Goal: Task Accomplishment & Management: Manage account settings

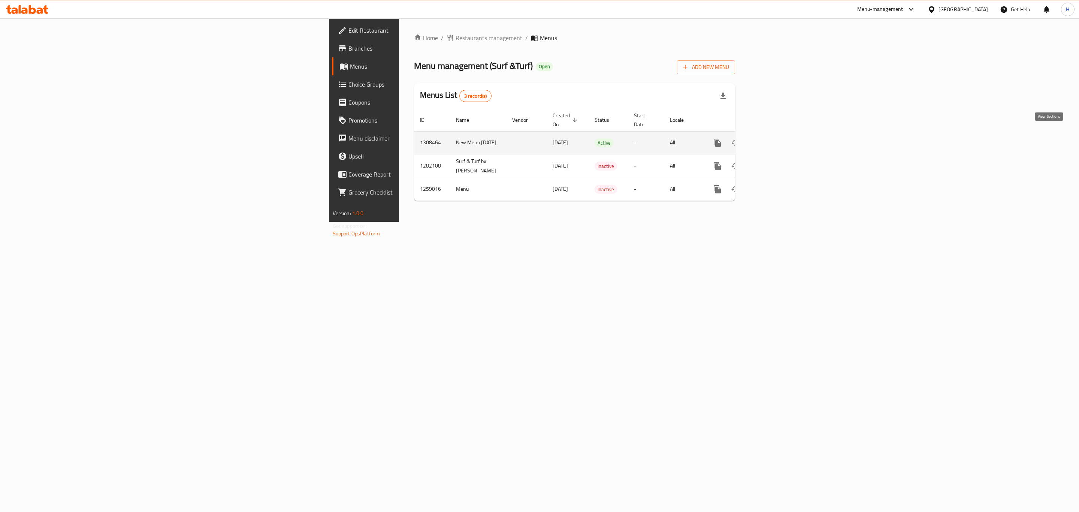
click at [776, 138] on icon "enhanced table" at bounding box center [771, 142] width 9 height 9
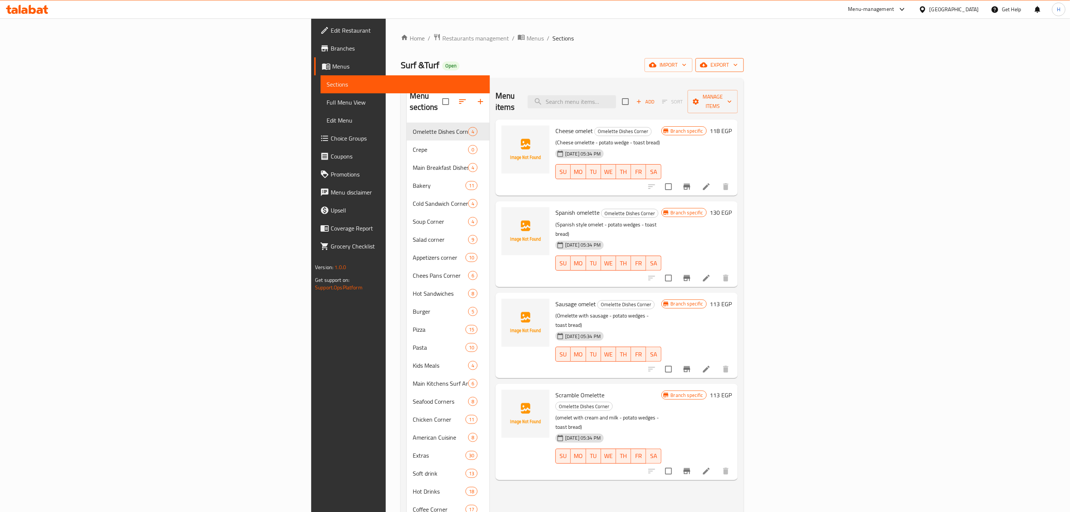
click at [738, 67] on span "export" at bounding box center [720, 64] width 36 height 9
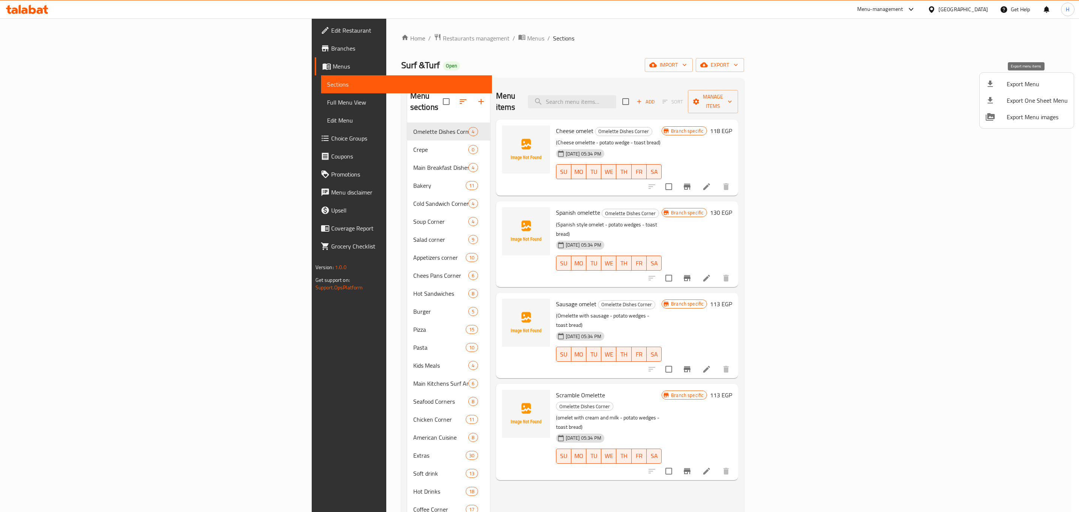
click at [1021, 82] on span "Export Menu" at bounding box center [1036, 83] width 61 height 9
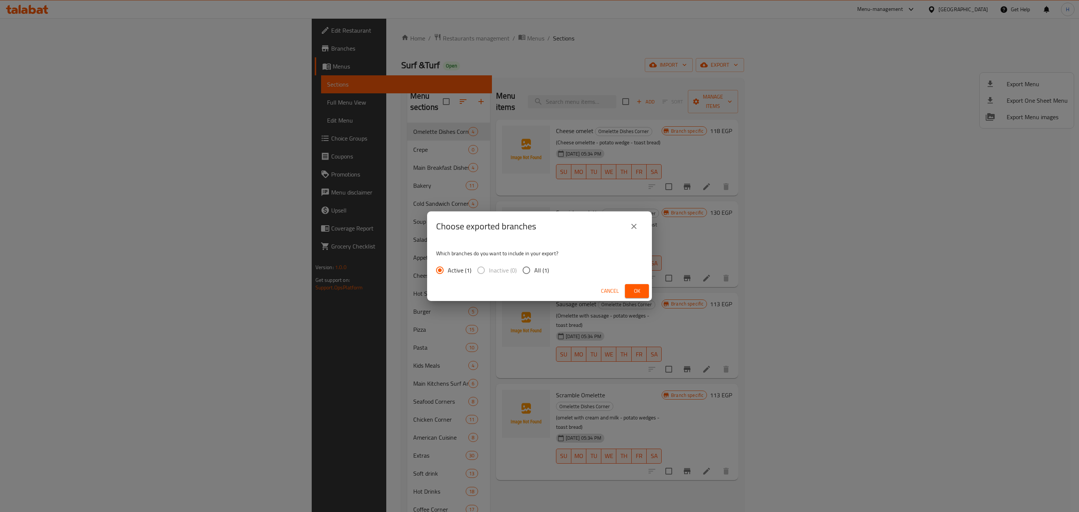
click at [641, 294] on span "Ok" at bounding box center [637, 290] width 12 height 9
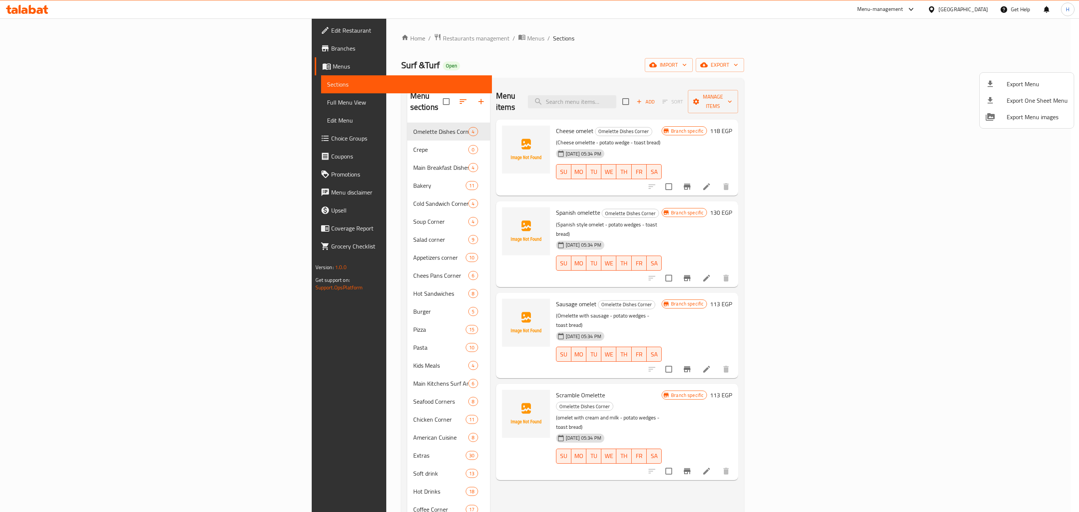
click at [294, 322] on div at bounding box center [539, 256] width 1079 height 512
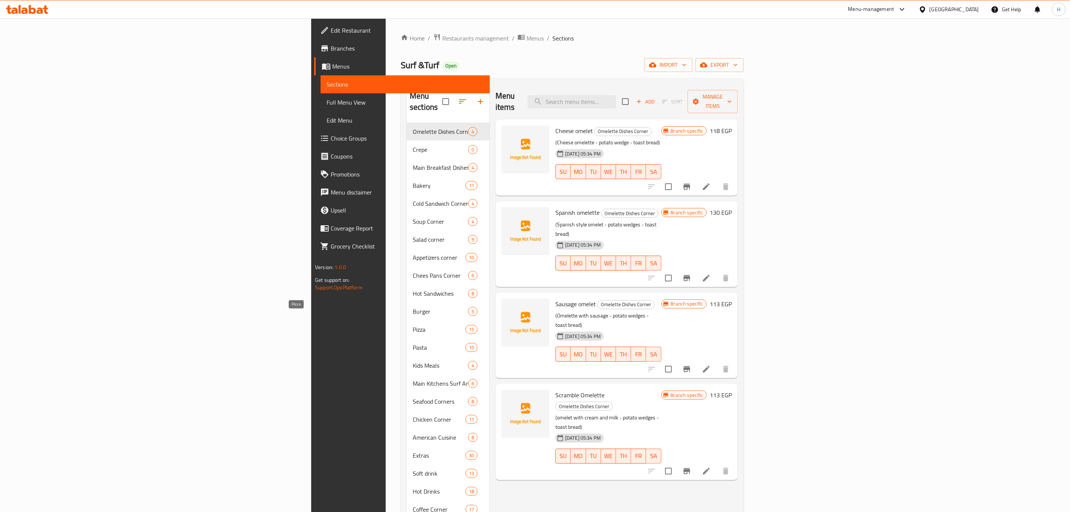
click at [413, 325] on span "Pizza" at bounding box center [439, 329] width 53 height 9
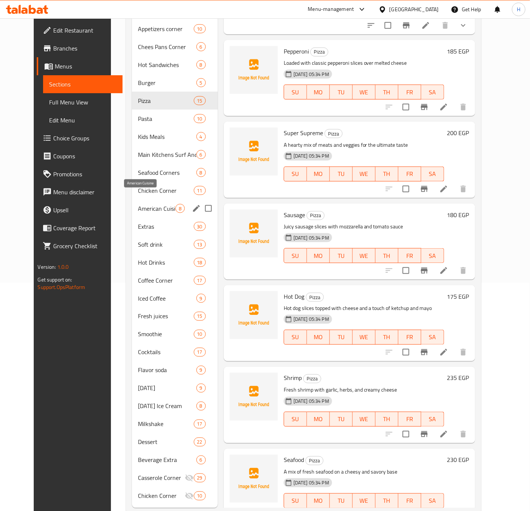
scroll to position [235, 0]
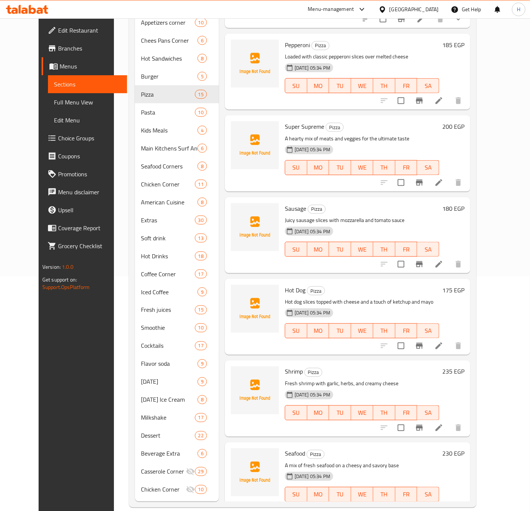
click at [219, 372] on div "Menu items Add Sort Manage items Margarita Pizza Classic pizza topped with fres…" at bounding box center [344, 175] width 251 height 653
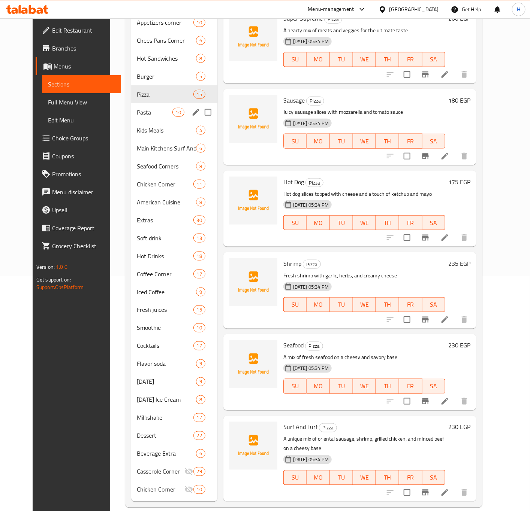
click at [140, 111] on div "Omelette Dishes Corner 4 Crepe 0 Main Breakfast Dishes Corner 4 Bakery 11 Cold …" at bounding box center [174, 193] width 86 height 611
click at [140, 121] on div "Kids Meals 4" at bounding box center [174, 130] width 86 height 18
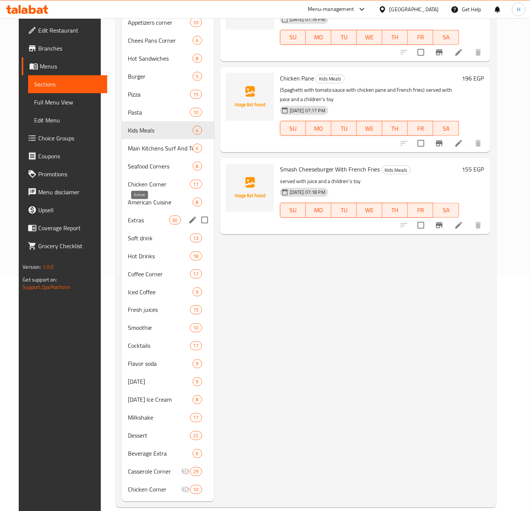
click at [136, 216] on span "Extras" at bounding box center [148, 220] width 41 height 9
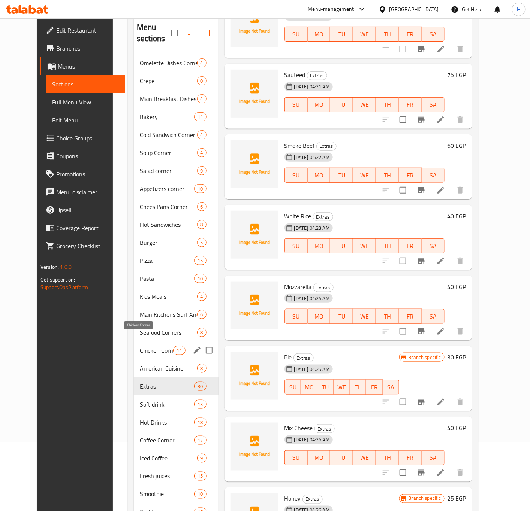
scroll to position [122, 0]
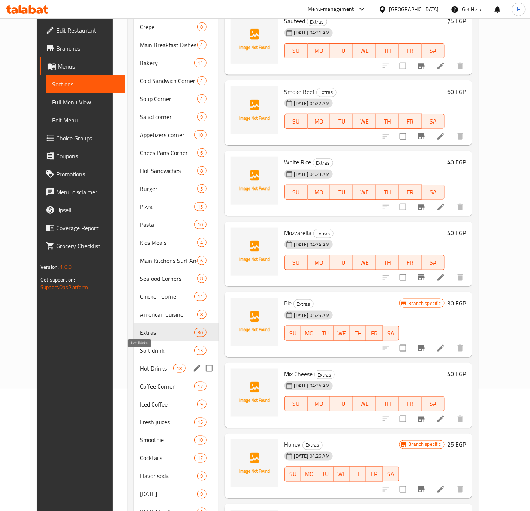
drag, startPoint x: 141, startPoint y: 361, endPoint x: 194, endPoint y: 358, distance: 52.9
click at [141, 364] on span "Hot Drinks" at bounding box center [156, 368] width 33 height 9
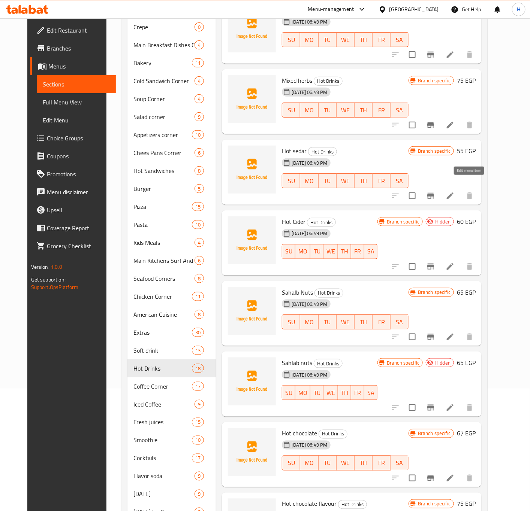
click at [453, 193] on icon at bounding box center [449, 196] width 7 height 7
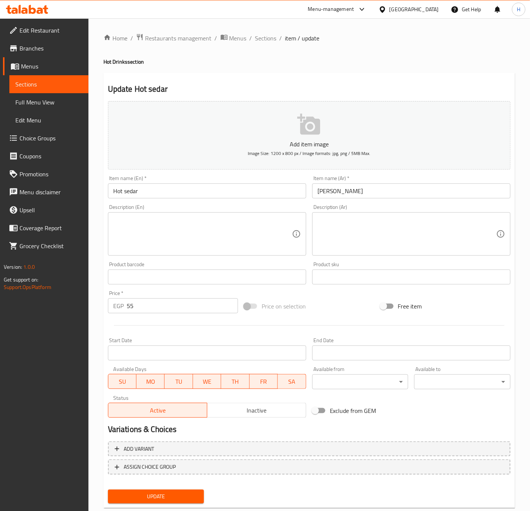
click at [127, 191] on input "Hot sedar" at bounding box center [207, 191] width 198 height 15
type input "Hot Cider"
click at [108, 490] on button "Update" at bounding box center [156, 497] width 96 height 14
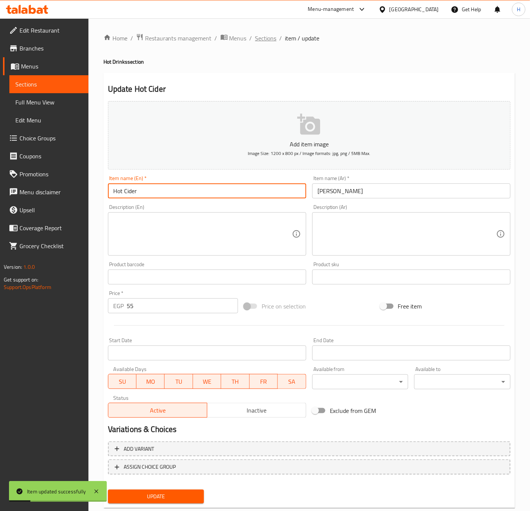
click at [270, 42] on span "Sections" at bounding box center [265, 38] width 21 height 9
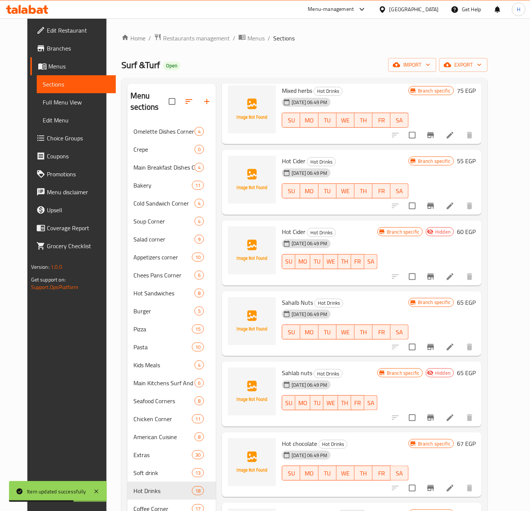
scroll to position [449, 0]
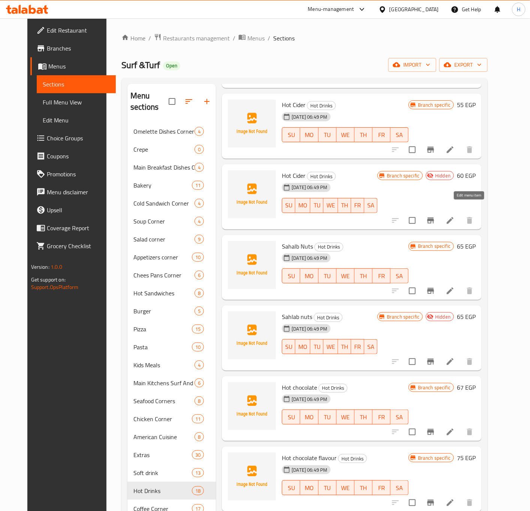
click at [454, 216] on icon at bounding box center [449, 220] width 9 height 9
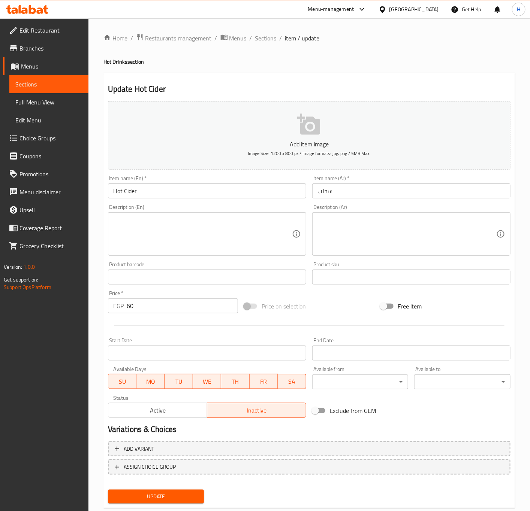
click at [144, 191] on input "Hot Cider" at bounding box center [207, 191] width 198 height 15
click at [134, 192] on input "Sahlab" at bounding box center [207, 191] width 198 height 15
type input "Sahlab"
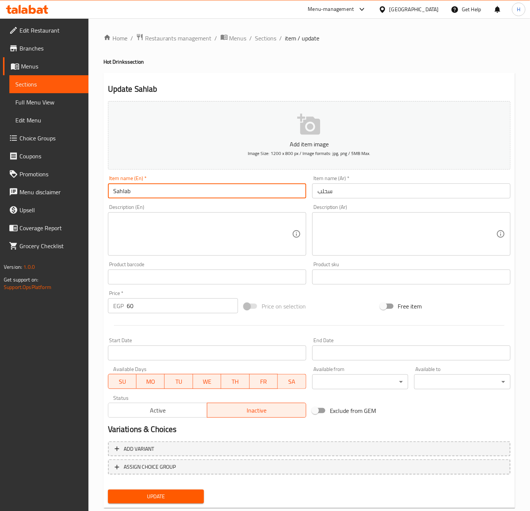
click at [108, 490] on button "Update" at bounding box center [156, 497] width 96 height 14
click at [169, 410] on span "Active" at bounding box center [157, 410] width 93 height 11
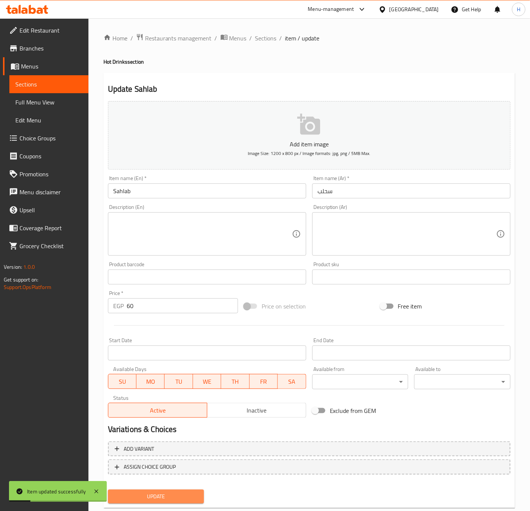
click at [173, 490] on button "Update" at bounding box center [156, 497] width 96 height 14
click at [267, 39] on span "Sections" at bounding box center [265, 38] width 21 height 9
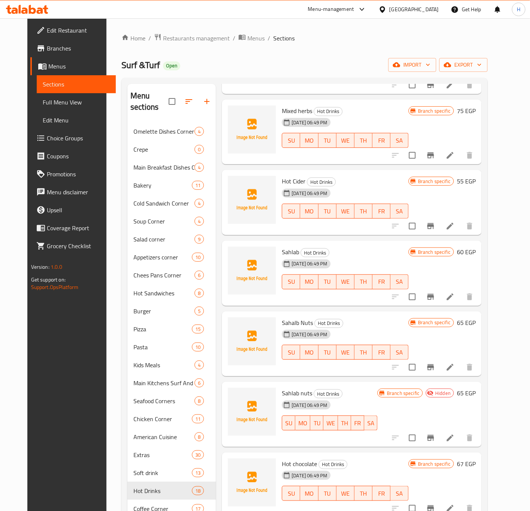
scroll to position [393, 0]
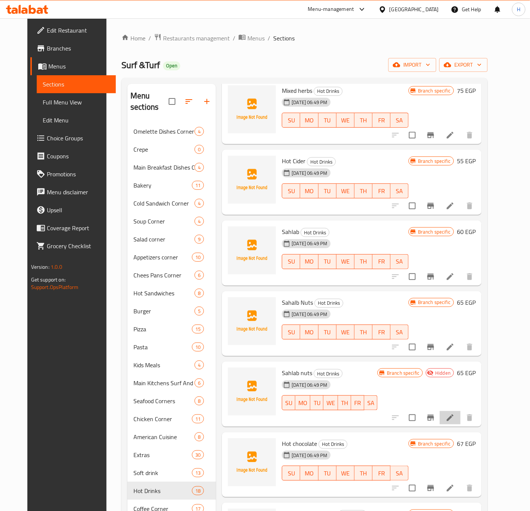
click at [460, 411] on li at bounding box center [449, 417] width 21 height 13
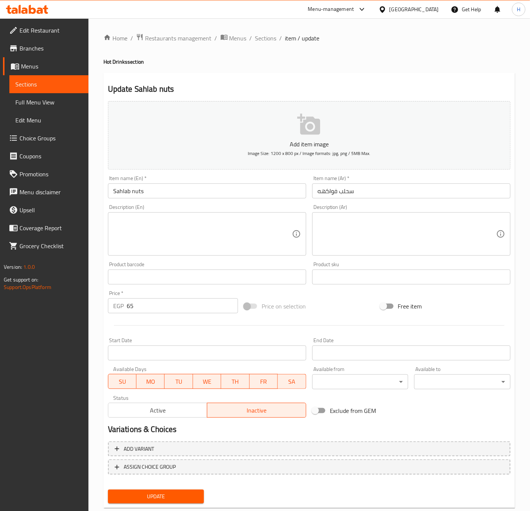
click at [137, 192] on input "Sahlab nuts" at bounding box center [207, 191] width 198 height 15
type input "Sahlab Fruits"
click at [164, 494] on span "Update" at bounding box center [156, 496] width 84 height 9
click at [176, 408] on span "Active" at bounding box center [157, 410] width 93 height 11
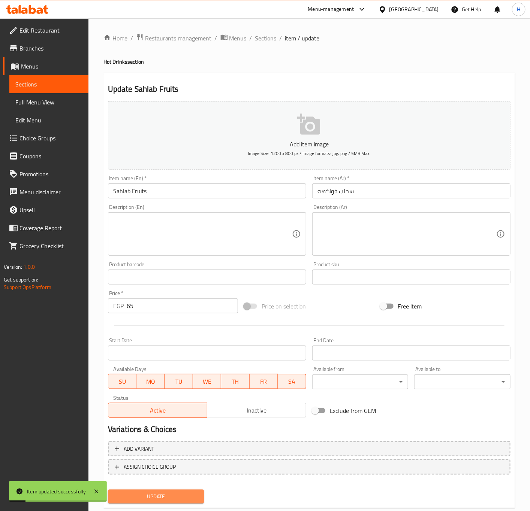
click at [162, 498] on span "Update" at bounding box center [156, 496] width 84 height 9
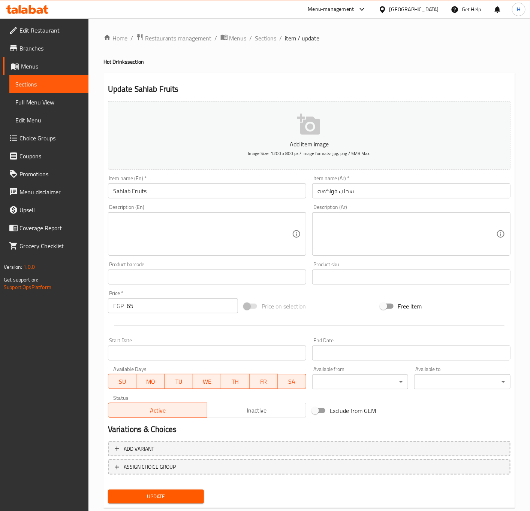
click at [180, 35] on span "Restaurants management" at bounding box center [178, 38] width 67 height 9
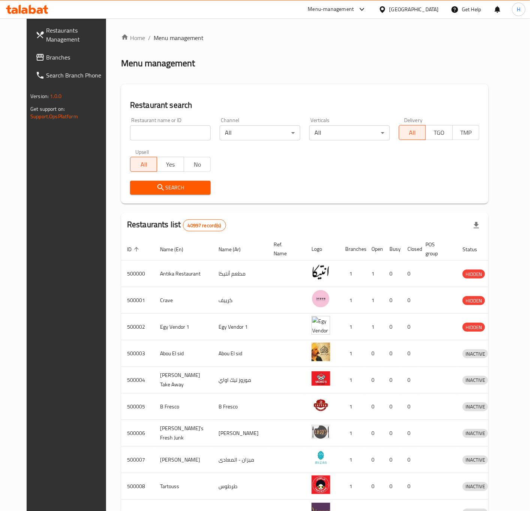
click at [138, 136] on input "search" at bounding box center [170, 132] width 81 height 15
paste input "684280"
type input "684280"
click button "Search" at bounding box center [170, 188] width 81 height 14
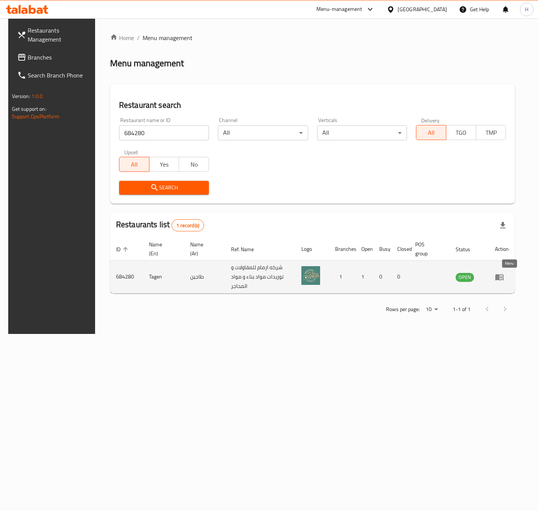
click at [504, 278] on icon "enhanced table" at bounding box center [500, 277] width 8 height 6
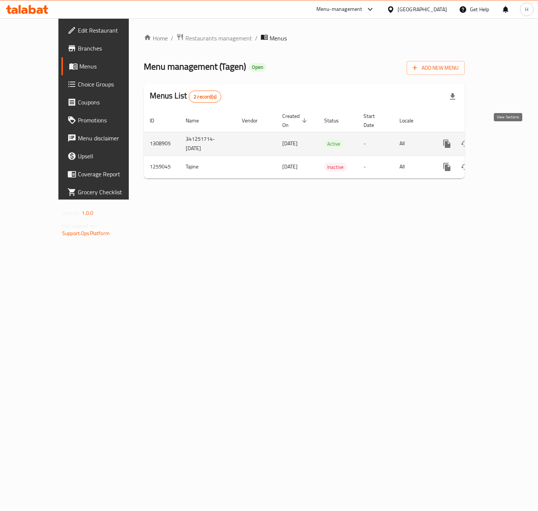
click at [506, 139] on icon "enhanced table" at bounding box center [501, 143] width 9 height 9
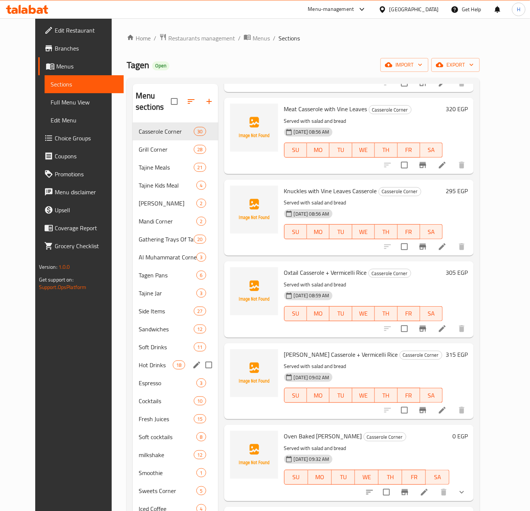
scroll to position [105, 0]
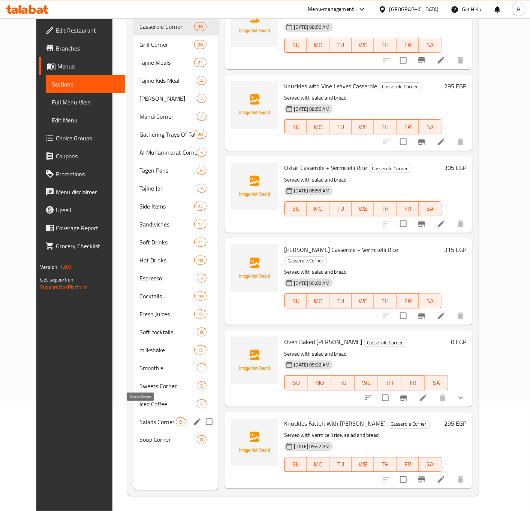
click at [151, 418] on span "Salads Corner" at bounding box center [157, 422] width 36 height 9
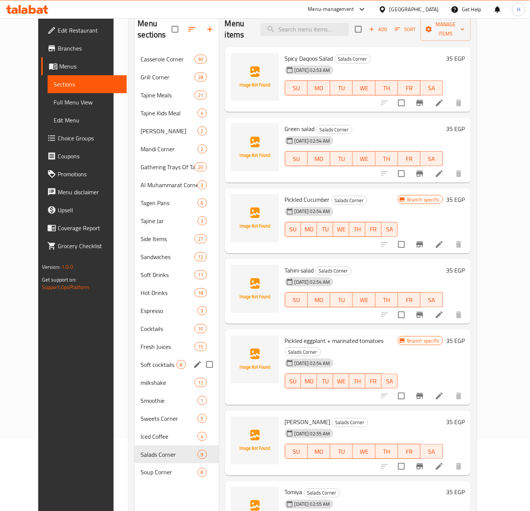
scroll to position [105, 0]
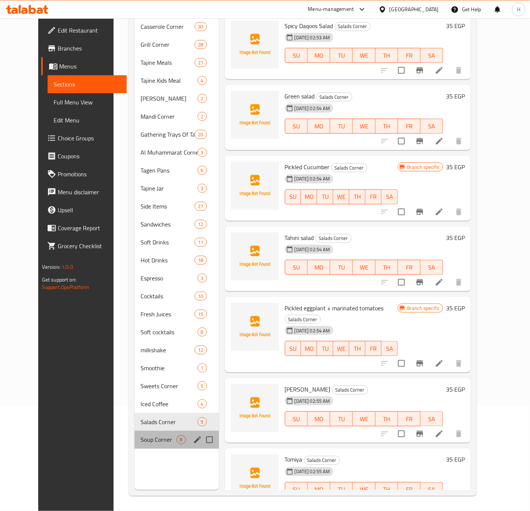
click at [143, 431] on div "Soup Corner 8" at bounding box center [176, 440] width 84 height 18
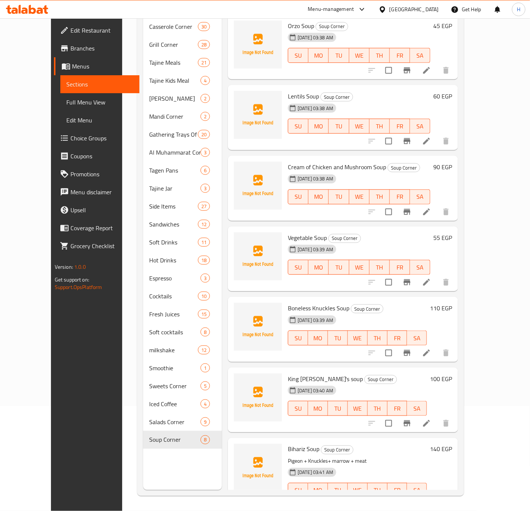
scroll to position [83, 0]
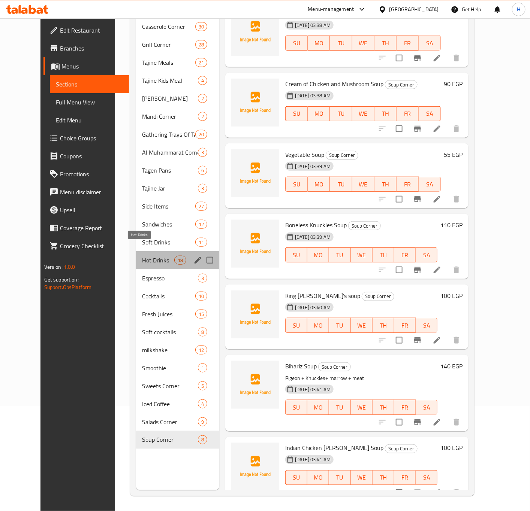
click at [142, 256] on span "Hot Drinks" at bounding box center [158, 260] width 32 height 9
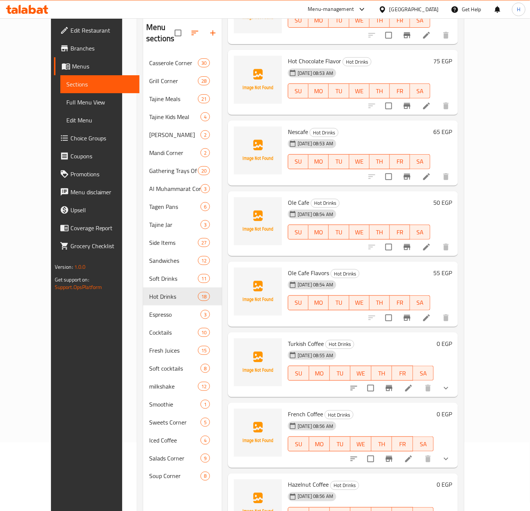
scroll to position [49, 0]
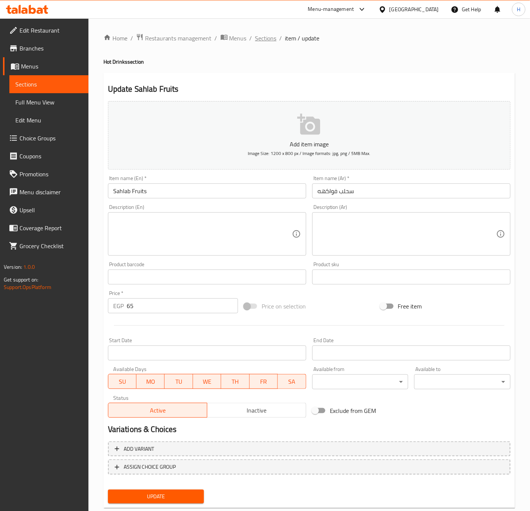
click at [264, 42] on span "Sections" at bounding box center [265, 38] width 21 height 9
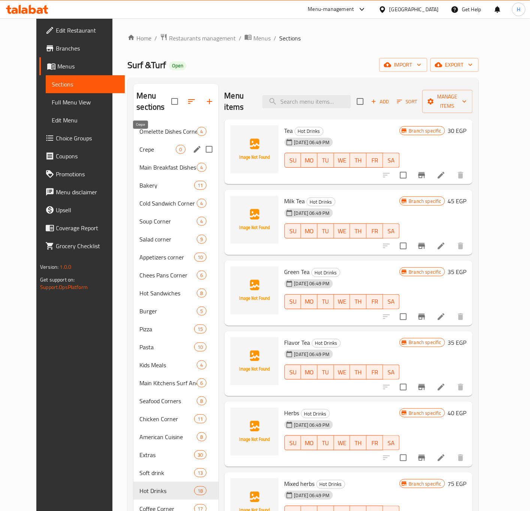
click at [141, 145] on span "Crepe" at bounding box center [157, 149] width 36 height 9
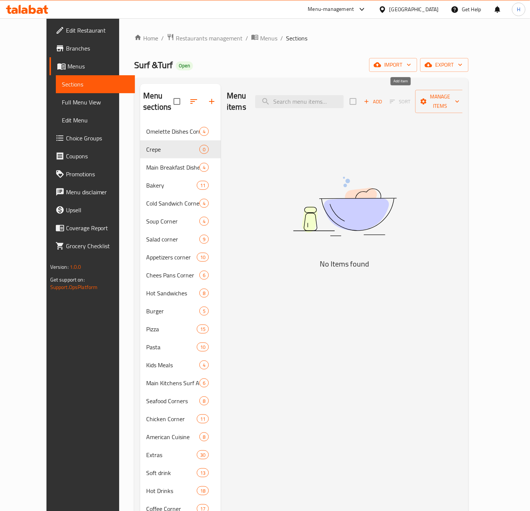
click at [383, 97] on span "Add" at bounding box center [373, 101] width 20 height 9
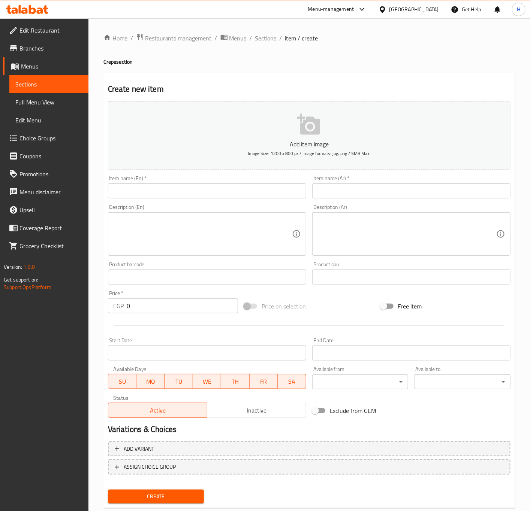
click at [378, 192] on input "text" at bounding box center [411, 191] width 198 height 15
paste input "كريب فرايز"
type input "كريب فرايز"
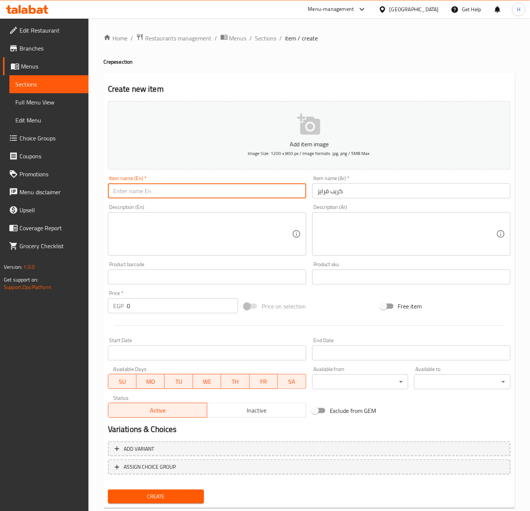
click at [174, 191] on input "text" at bounding box center [207, 191] width 198 height 15
paste input "Fries Crepe"
type input "Fries Crepe"
click at [144, 312] on input "0" at bounding box center [182, 306] width 111 height 15
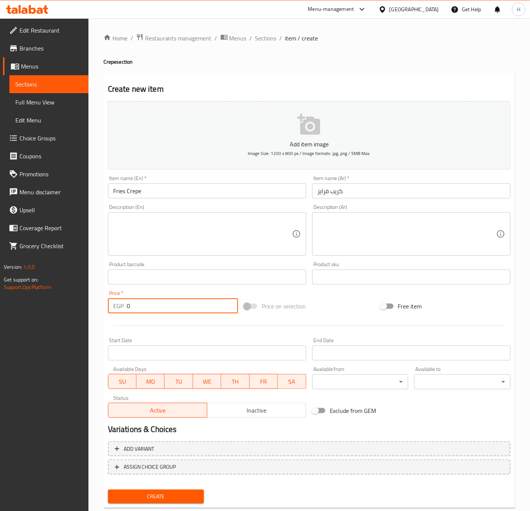
click at [144, 312] on input "0" at bounding box center [182, 306] width 111 height 15
paste input "8"
type input "80"
click at [108, 490] on button "Create" at bounding box center [156, 497] width 96 height 14
type input "0"
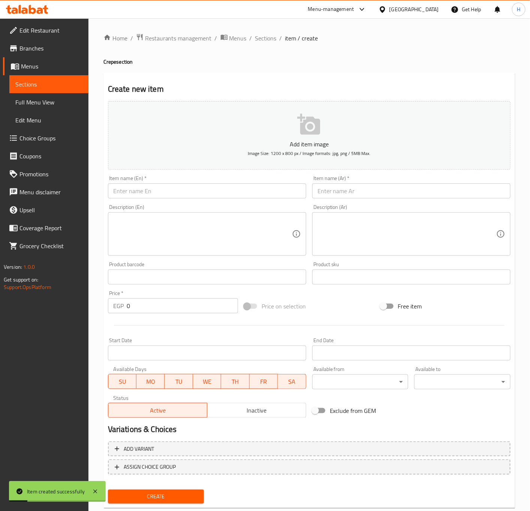
click at [367, 197] on input "text" at bounding box center [411, 191] width 198 height 15
paste input "كريب سوسيس"
type input "كريب سوسيس"
click at [200, 192] on input "text" at bounding box center [207, 191] width 198 height 15
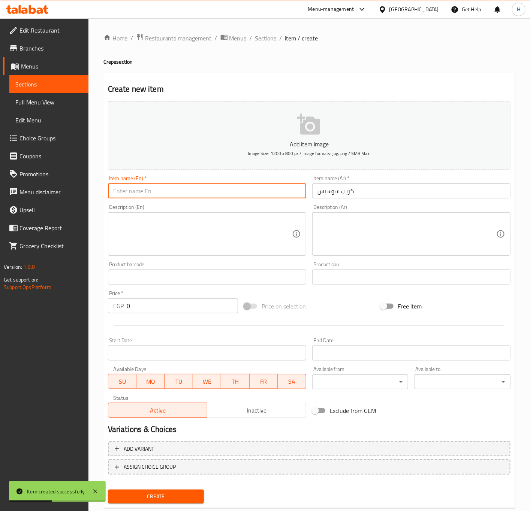
paste input "Sausage Crepe"
click at [119, 192] on input "Sausage Crepe" at bounding box center [207, 191] width 198 height 15
type input "Hot Dog Crepe"
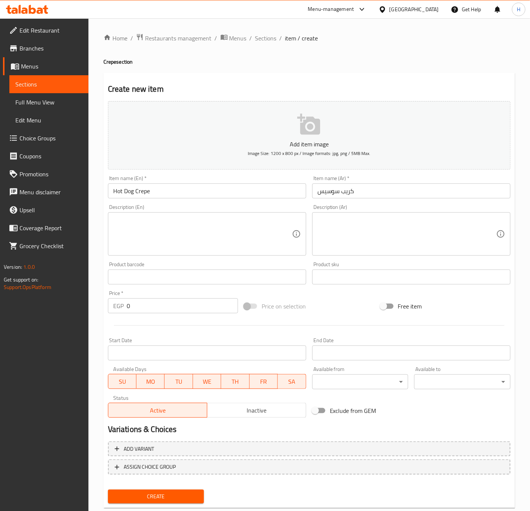
click at [155, 310] on input "0" at bounding box center [182, 306] width 111 height 15
paste input "98"
type input "98"
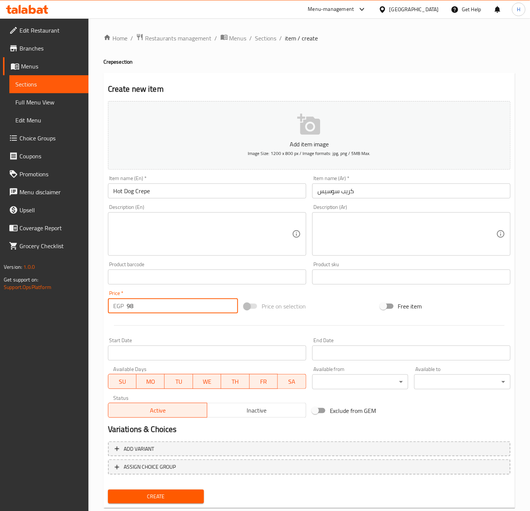
click at [108, 490] on button "Create" at bounding box center [156, 497] width 96 height 14
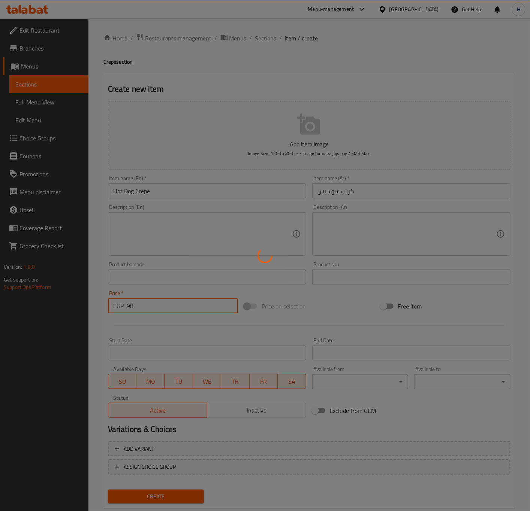
type input "0"
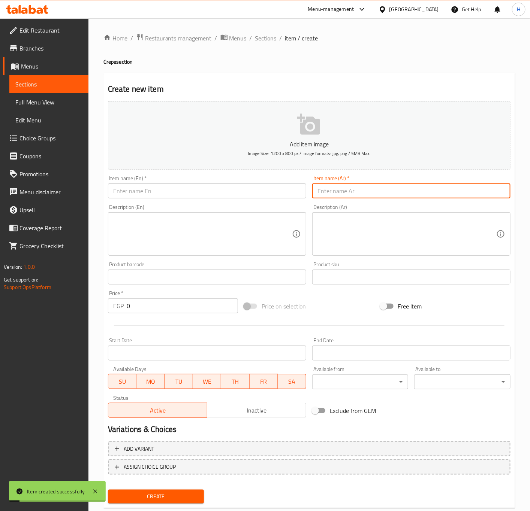
click at [383, 194] on input "text" at bounding box center [411, 191] width 198 height 15
paste input "كريب تشيكن فاهيتا"
type input "كريب تشيكن فاهيتا"
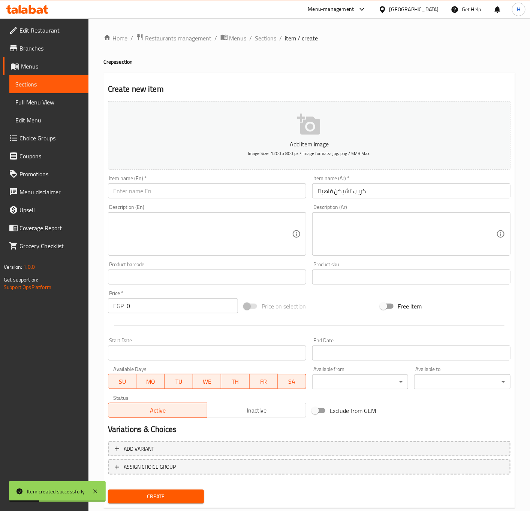
click at [182, 191] on input "text" at bounding box center [207, 191] width 198 height 15
paste input "Chicken Fajita Crepe"
type input "Chicken Fajita Crepe"
click at [163, 307] on input "0" at bounding box center [182, 306] width 111 height 15
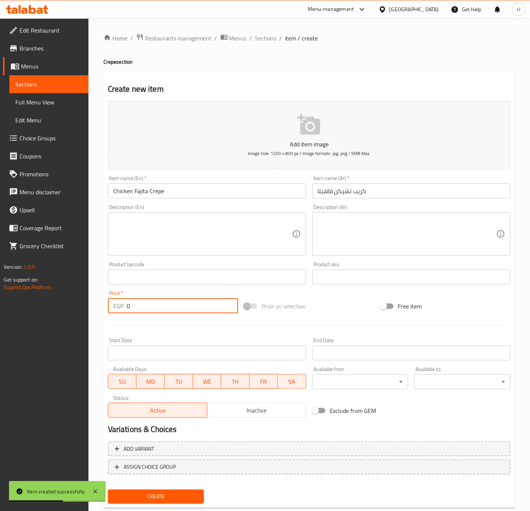
click at [163, 307] on input "0" at bounding box center [182, 306] width 111 height 15
paste input "11"
type input "110"
click at [108, 490] on button "Create" at bounding box center [156, 497] width 96 height 14
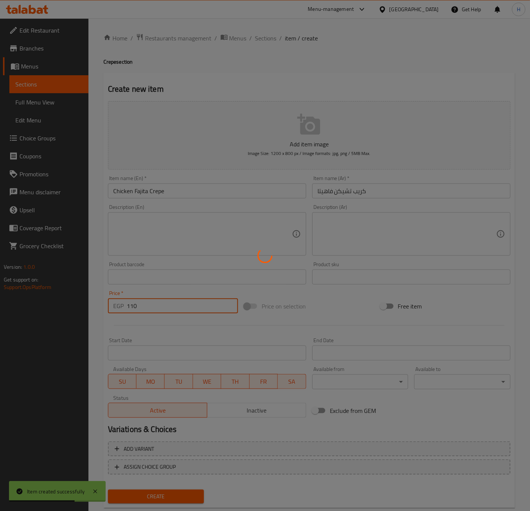
type input "0"
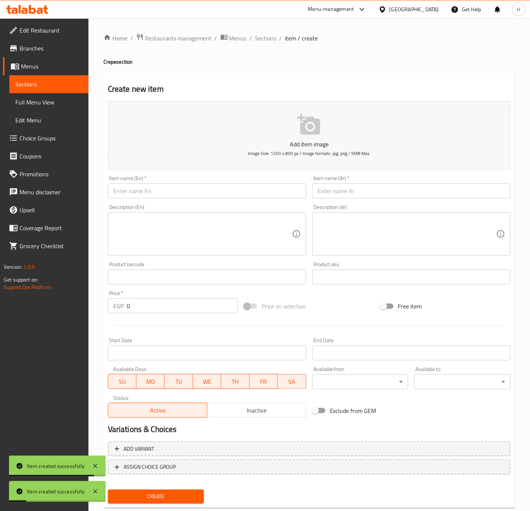
click at [368, 193] on input "text" at bounding box center [411, 191] width 198 height 15
paste input "كريب تشيكن شاورما"
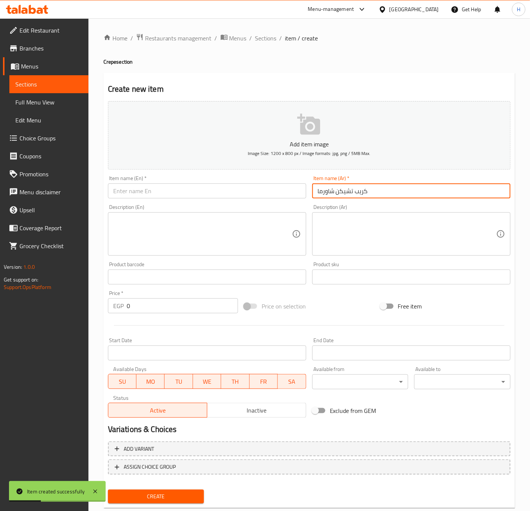
type input "كريب تشيكن شاورما"
click at [169, 306] on input "0" at bounding box center [182, 306] width 111 height 15
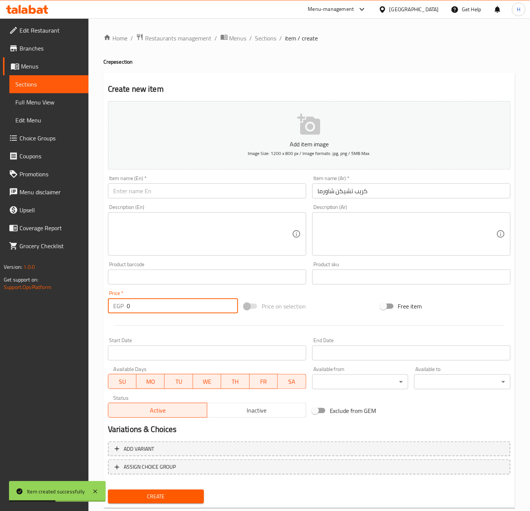
click at [169, 306] on input "0" at bounding box center [182, 306] width 111 height 15
paste input "11"
type input "110"
click at [221, 198] on input "text" at bounding box center [207, 191] width 198 height 15
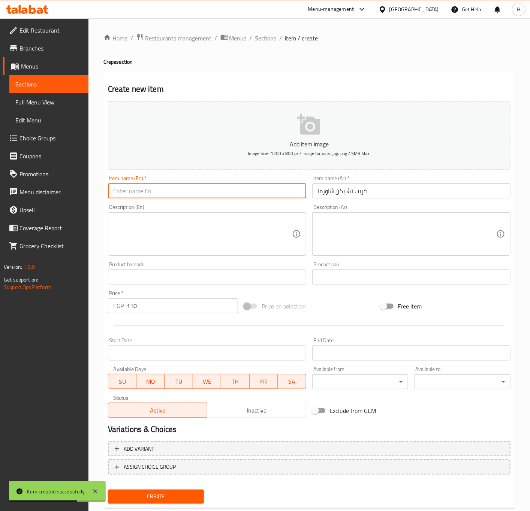
paste input "Chicken Shawarma Crepe"
type input "Chicken Shawarma Crepe"
click at [108, 490] on button "Create" at bounding box center [156, 497] width 96 height 14
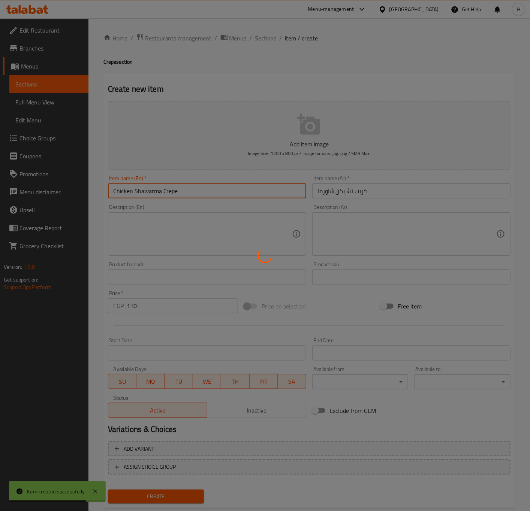
type input "0"
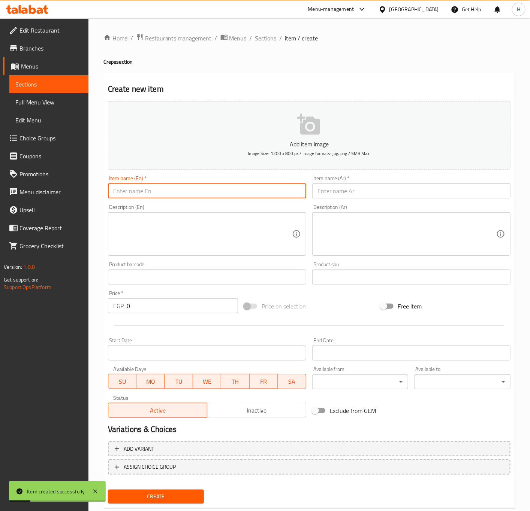
click at [151, 192] on input "text" at bounding box center [207, 191] width 198 height 15
type input "Pane Crepe"
click at [416, 195] on input "text" at bounding box center [411, 191] width 198 height 15
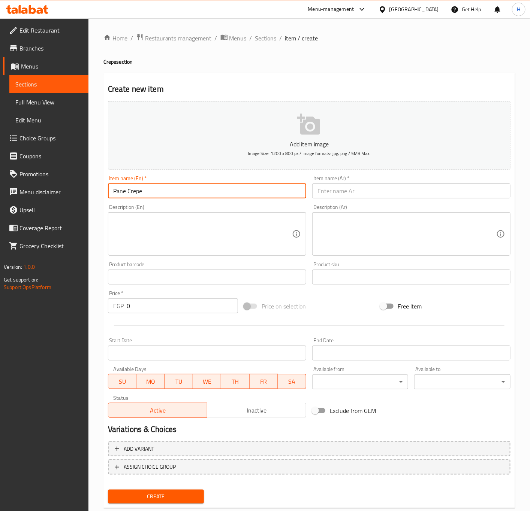
paste input "كريب بانية"
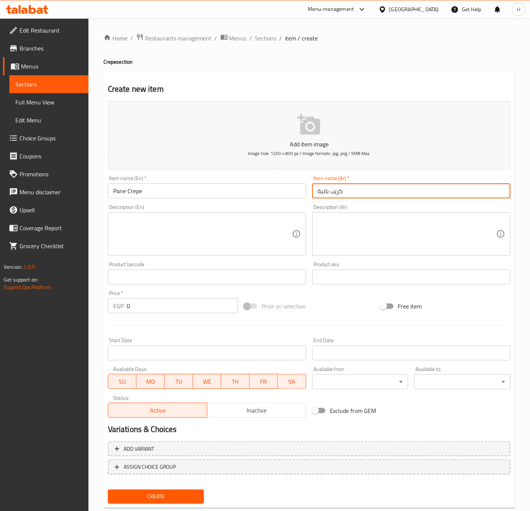
type input "كريب بانية"
click at [178, 305] on input "0" at bounding box center [182, 306] width 111 height 15
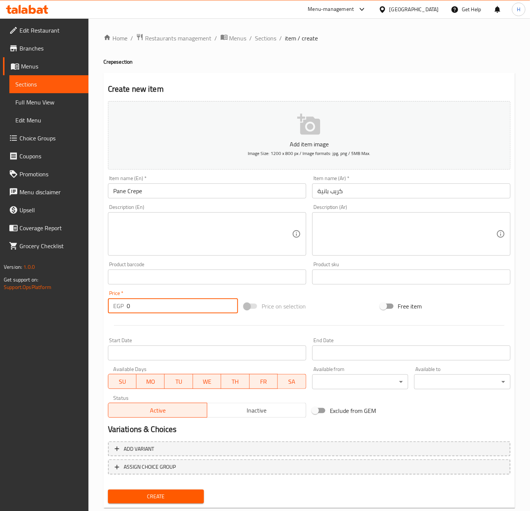
click at [178, 305] on input "0" at bounding box center [182, 306] width 111 height 15
paste input "11"
type input "110"
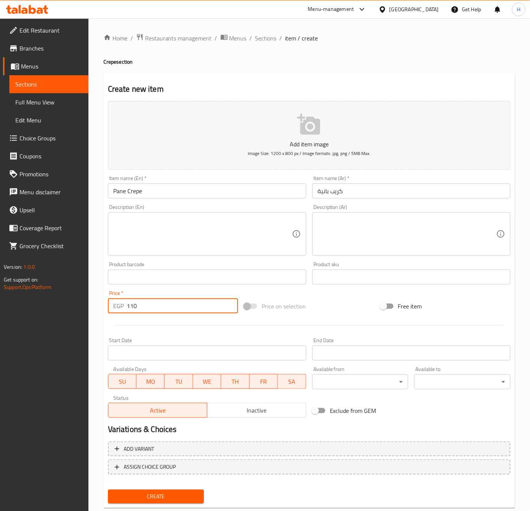
click at [108, 490] on button "Create" at bounding box center [156, 497] width 96 height 14
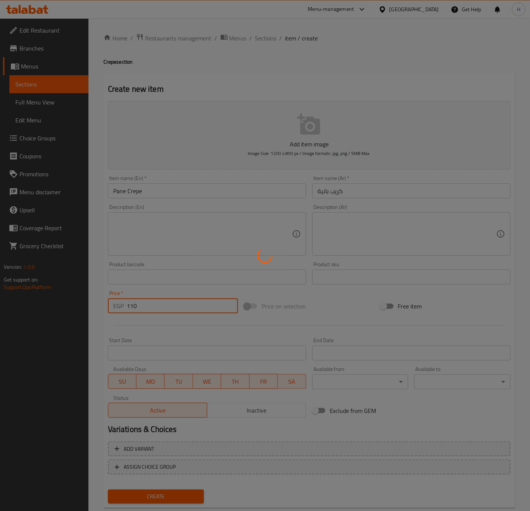
type input "0"
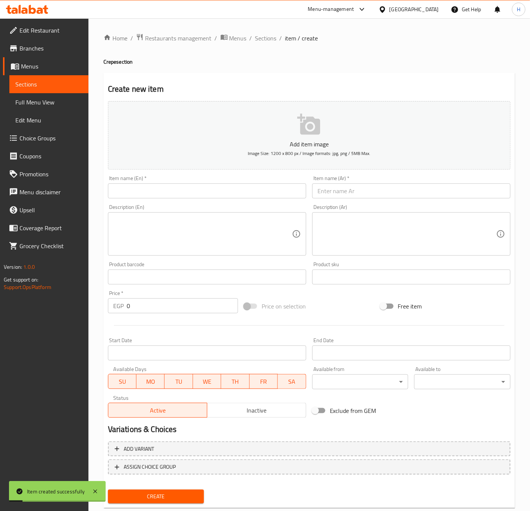
click at [178, 196] on input "text" at bounding box center [207, 191] width 198 height 15
paste input "Crispy Crepe"
type input "Crispy Crepe"
click at [164, 308] on input "0" at bounding box center [182, 306] width 111 height 15
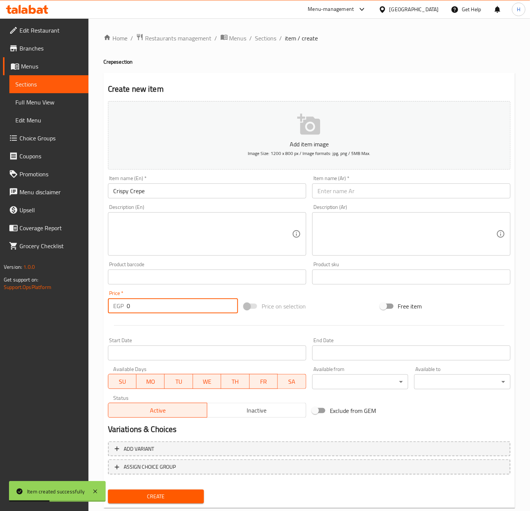
click at [164, 308] on input "0" at bounding box center [182, 306] width 111 height 15
paste input "11"
type input "110"
click at [349, 182] on div "Item name (Ar)   * Item name (Ar) *" at bounding box center [411, 187] width 198 height 23
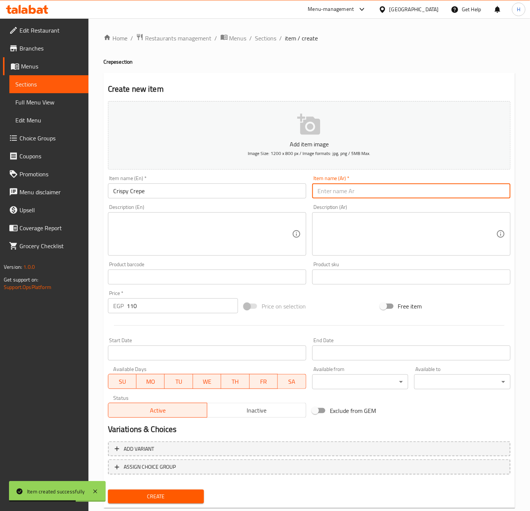
click at [352, 188] on input "text" at bounding box center [411, 191] width 198 height 15
paste input "كريب كرسبي"
type input "كريب كرسبي"
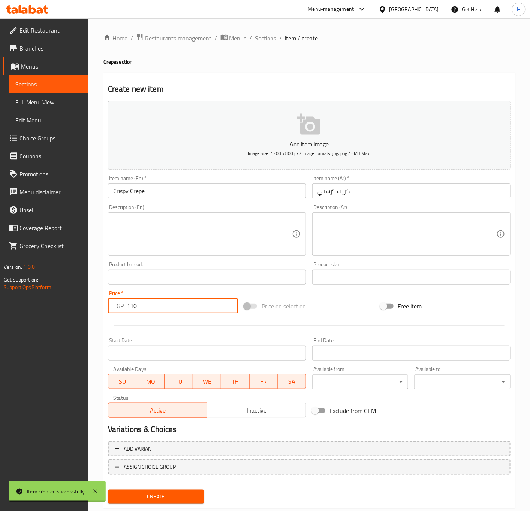
click at [154, 303] on input "110" at bounding box center [182, 306] width 111 height 15
click at [108, 490] on button "Create" at bounding box center [156, 497] width 96 height 14
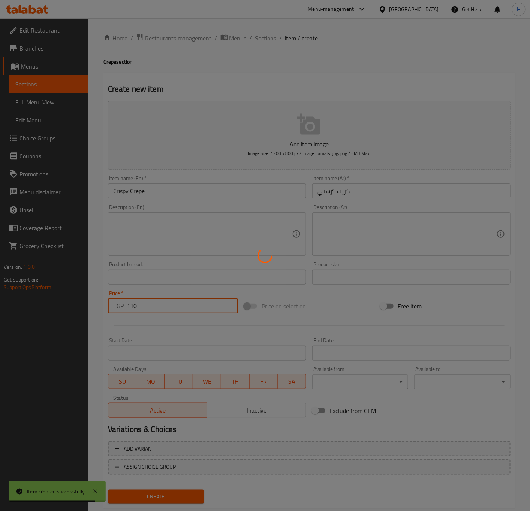
type input "0"
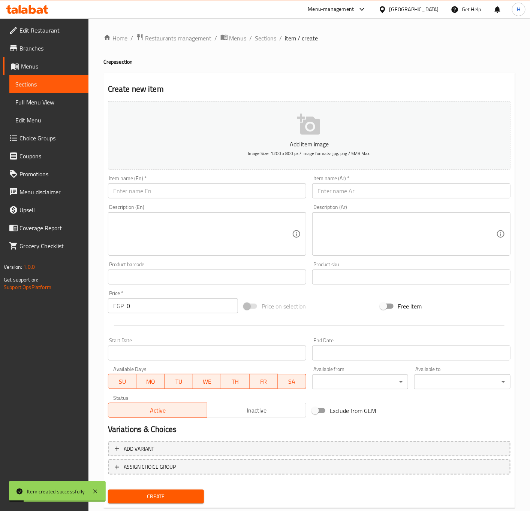
drag, startPoint x: 362, startPoint y: 193, endPoint x: 347, endPoint y: 194, distance: 14.6
click at [362, 193] on input "text" at bounding box center [411, 191] width 198 height 15
paste input "كريب ستربس"
type input "كريب ستربس"
click at [206, 198] on input "text" at bounding box center [207, 191] width 198 height 15
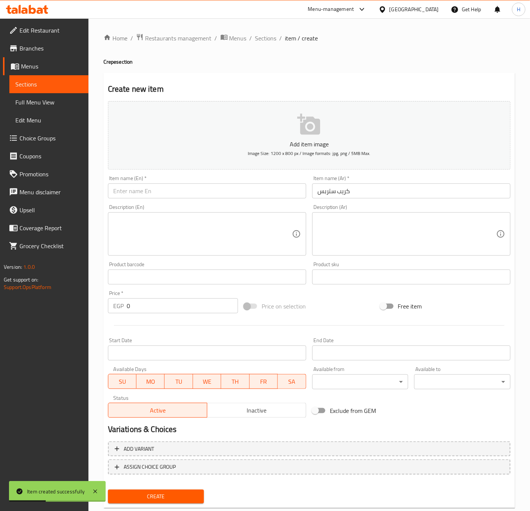
click at [206, 198] on input "text" at bounding box center [207, 191] width 198 height 15
paste input "Strips Crepe"
type input "Strips Crepe"
click at [152, 303] on input "0" at bounding box center [182, 306] width 111 height 15
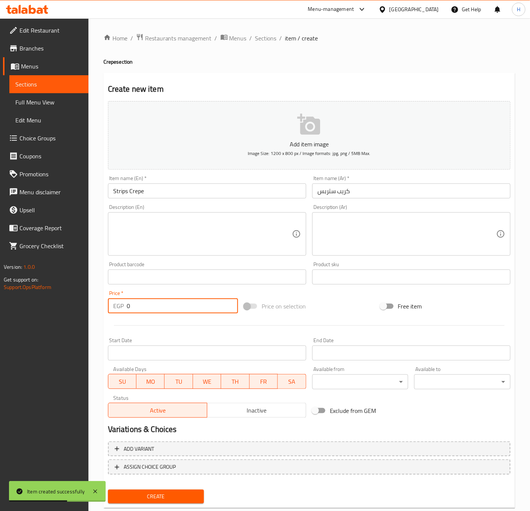
click at [152, 303] on input "0" at bounding box center [182, 306] width 111 height 15
paste input "11"
type input "110"
click at [108, 490] on button "Create" at bounding box center [156, 497] width 96 height 14
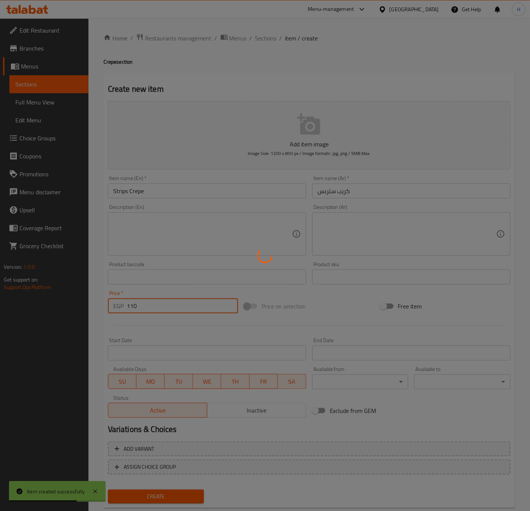
type input "0"
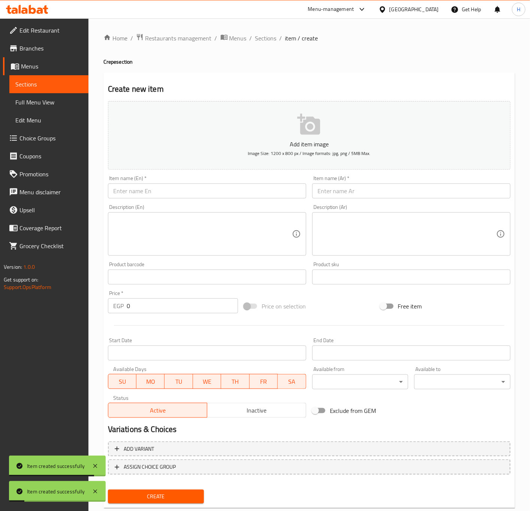
click at [370, 196] on input "text" at bounding box center [411, 191] width 198 height 15
paste input "كريب شيش طاووق"
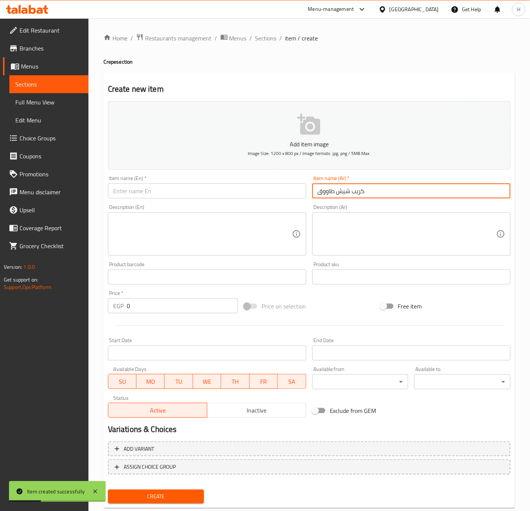
type input "كريب شيش طاووق"
click at [217, 198] on input "text" at bounding box center [207, 191] width 198 height 15
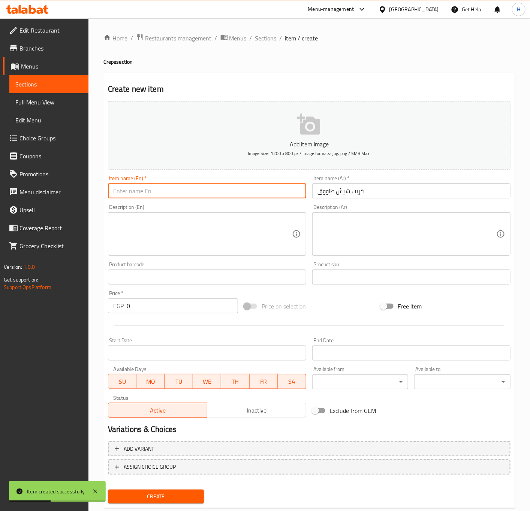
paste input "Shish Tawook Crepe"
type input "Shish Tawook Crepe"
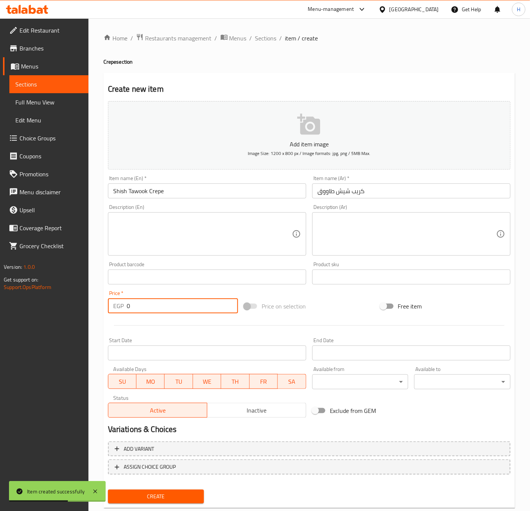
click at [174, 303] on input "0" at bounding box center [182, 306] width 111 height 15
paste input "11"
type input "110"
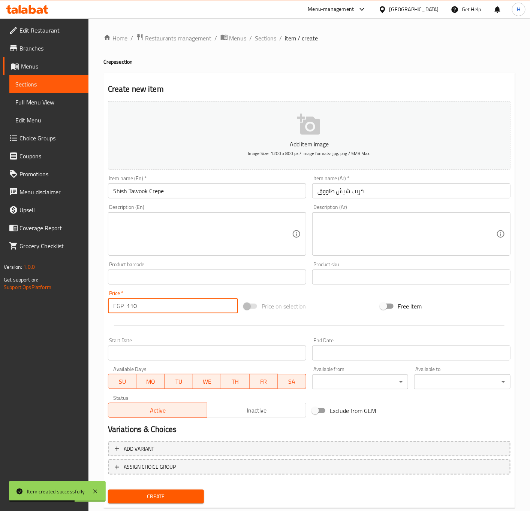
click at [108, 490] on button "Create" at bounding box center [156, 497] width 96 height 14
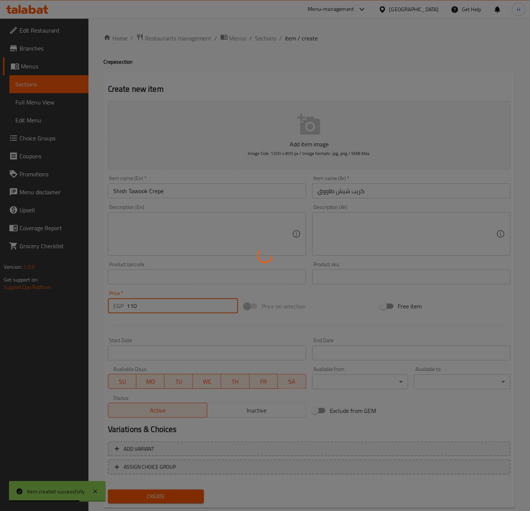
type input "0"
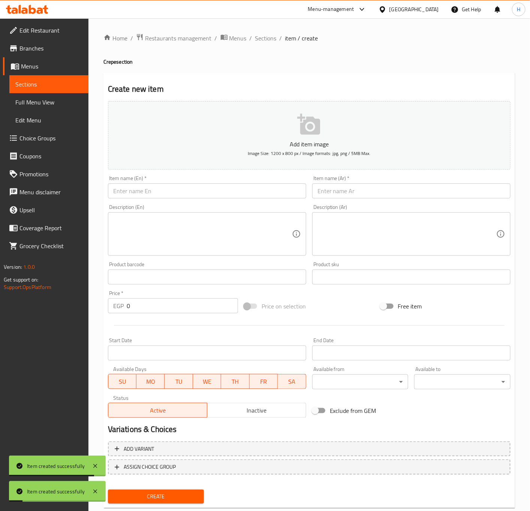
drag, startPoint x: 384, startPoint y: 197, endPoint x: 371, endPoint y: 197, distance: 13.5
click at [384, 197] on input "text" at bounding box center [411, 191] width 198 height 15
paste input "كريب سوبر سوبريم"
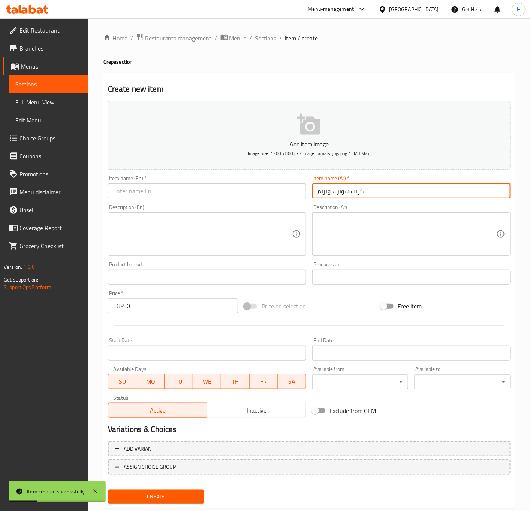
type input "كريب سوبر سوبريم"
click at [227, 189] on input "text" at bounding box center [207, 191] width 198 height 15
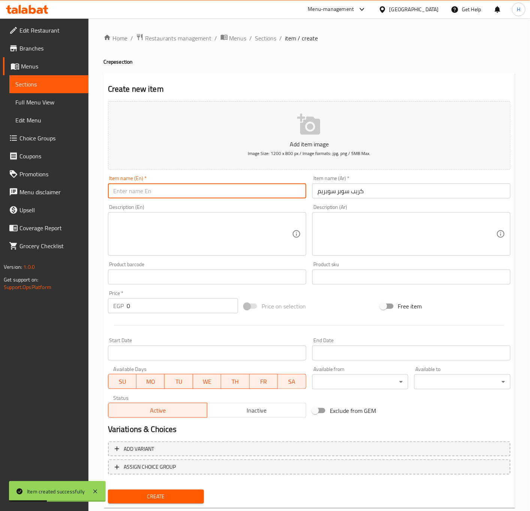
paste input "Super Supreme Crepe"
type input "Super Supreme Crepe"
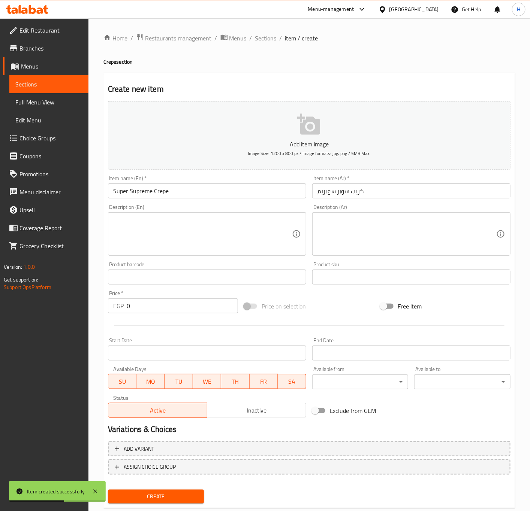
click at [168, 303] on input "0" at bounding box center [182, 306] width 111 height 15
paste input "11"
type input "110"
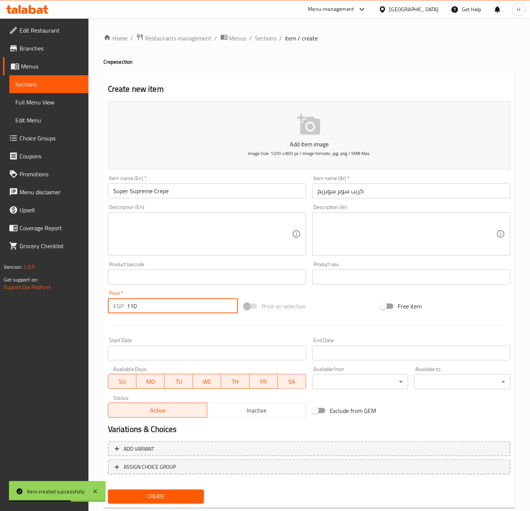
click at [108, 490] on button "Create" at bounding box center [156, 497] width 96 height 14
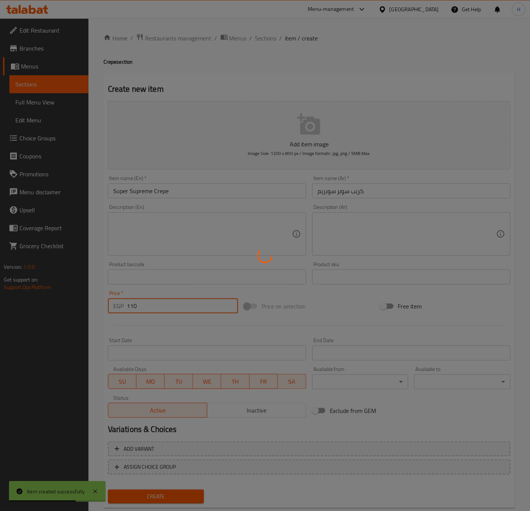
type input "0"
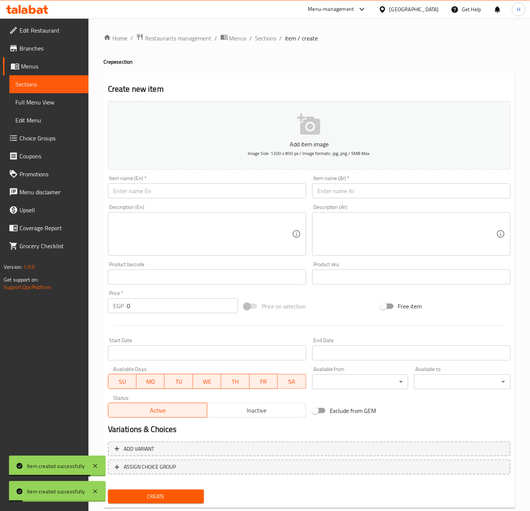
click at [367, 194] on input "text" at bounding box center [411, 191] width 198 height 15
paste input "كريب بيف برجر"
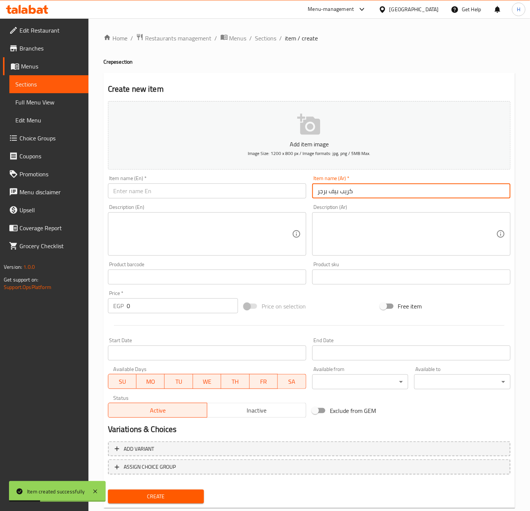
type input "كريب بيف برجر"
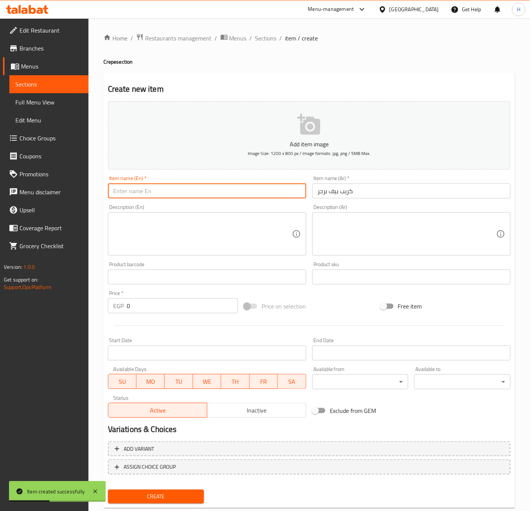
click at [172, 196] on input "text" at bounding box center [207, 191] width 198 height 15
paste input "Beef Burger Crepe"
type input "Beef Burger Crepe"
click at [156, 302] on input "0" at bounding box center [182, 306] width 111 height 15
paste input "115"
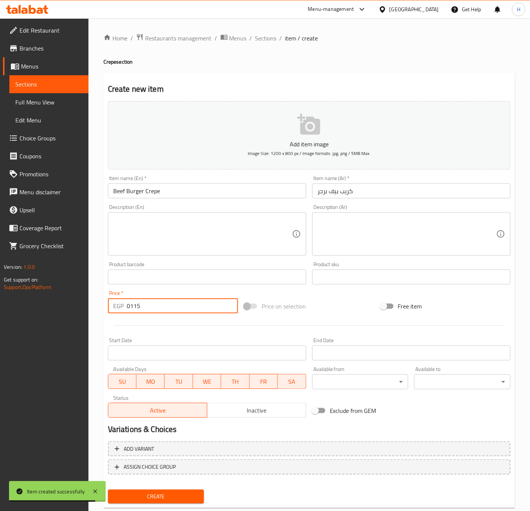
type input "0115"
click at [108, 490] on button "Create" at bounding box center [156, 497] width 96 height 14
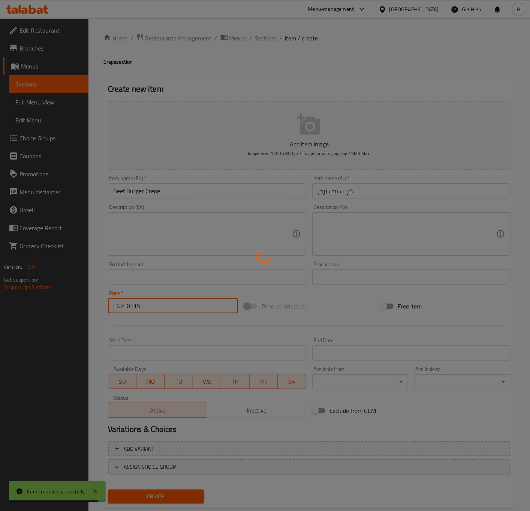
type input "0"
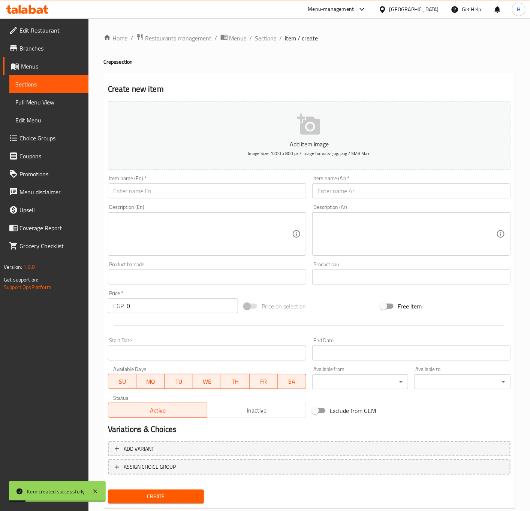
click at [366, 192] on input "text" at bounding box center [411, 191] width 198 height 15
paste input "كريب ميكس تشيكن"
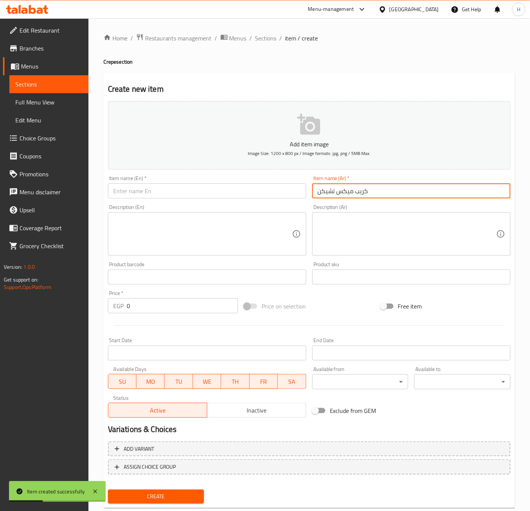
type input "كريب ميكس تشيكن"
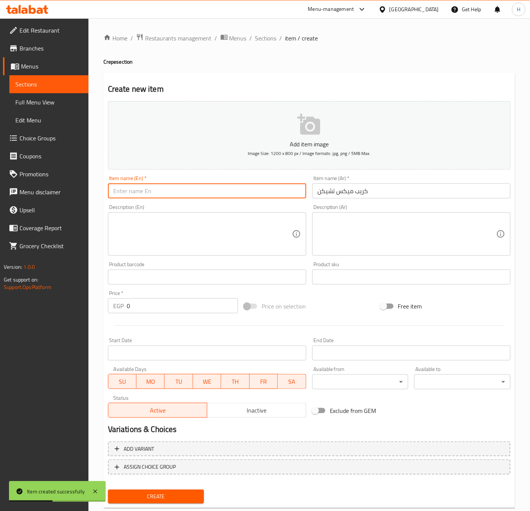
click at [176, 194] on input "text" at bounding box center [207, 191] width 198 height 15
paste input "Mix Chicken Crepe"
type input "Mix Chicken Crepe"
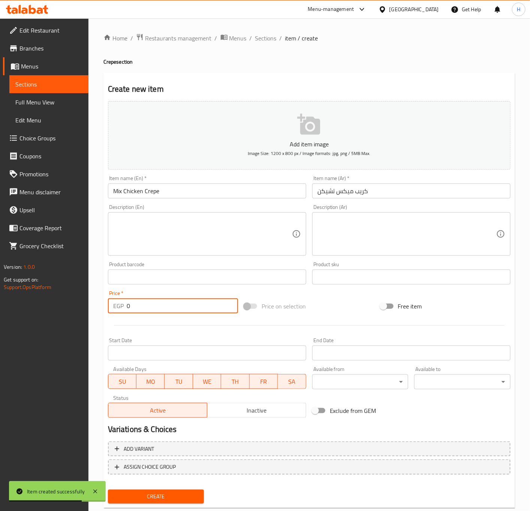
click at [153, 303] on input "0" at bounding box center [182, 306] width 111 height 15
paste input "115"
type input "115"
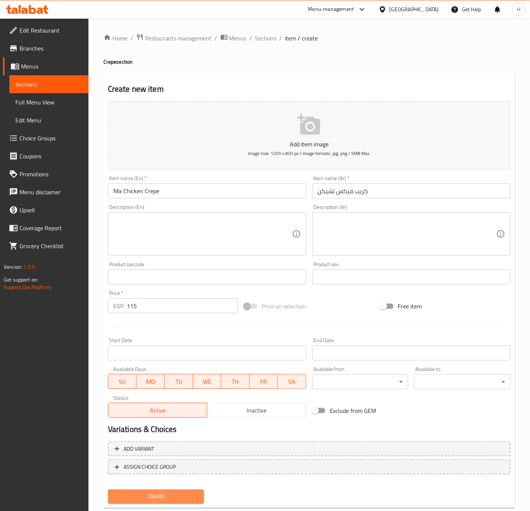
click at [179, 492] on span "Create" at bounding box center [156, 496] width 84 height 9
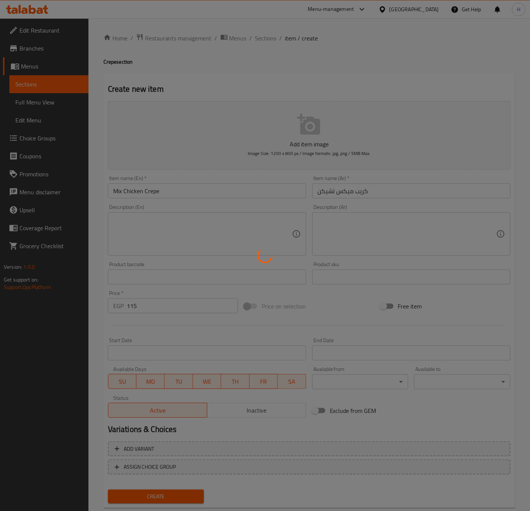
type input "0"
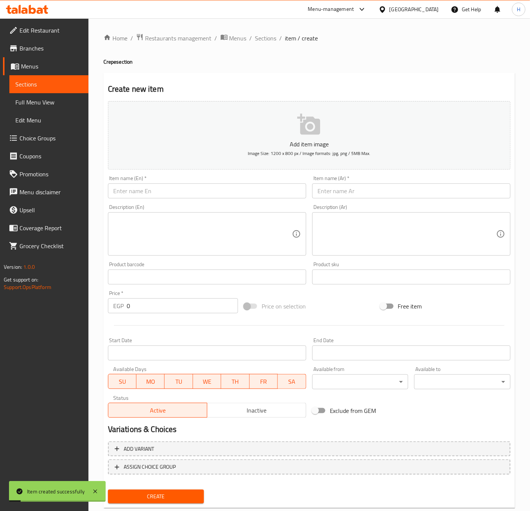
click at [361, 193] on input "text" at bounding box center [411, 191] width 198 height 15
paste input "كريب جمبري"
type input "كريب جمبري"
click at [207, 186] on input "text" at bounding box center [207, 191] width 198 height 15
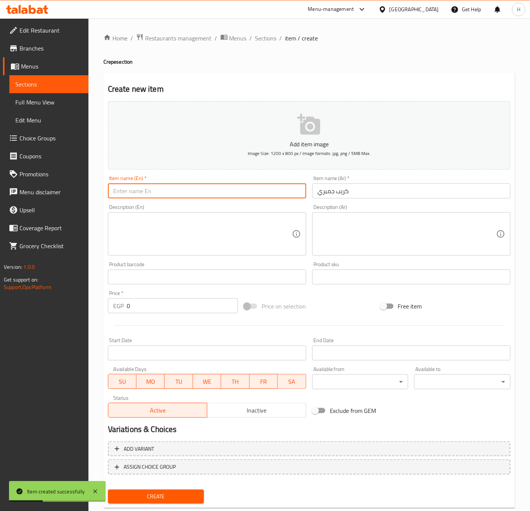
paste input "Shrimp Crepe"
type input "Shrimp Crepe"
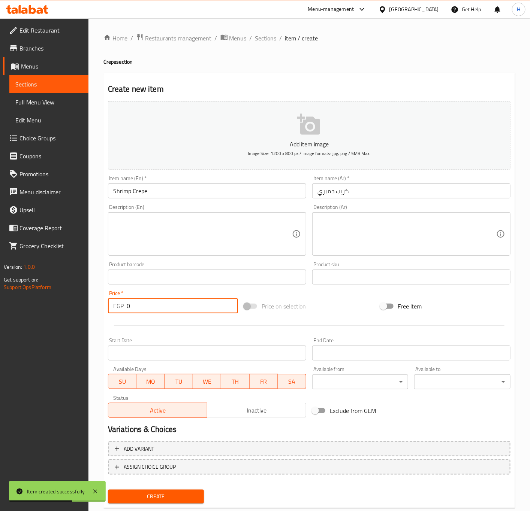
click at [141, 307] on input "0" at bounding box center [182, 306] width 111 height 15
paste input "132"
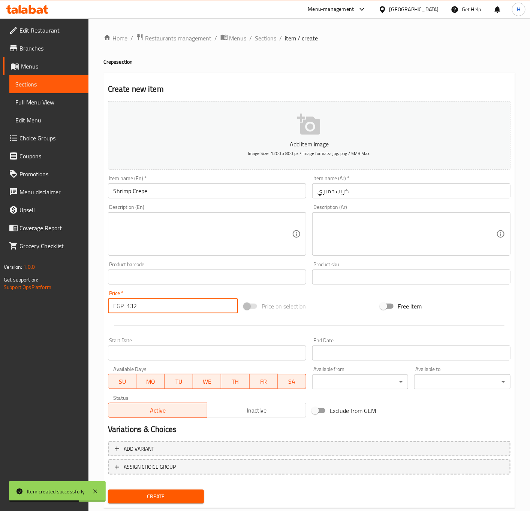
type input "132"
click at [108, 490] on button "Create" at bounding box center [156, 497] width 96 height 14
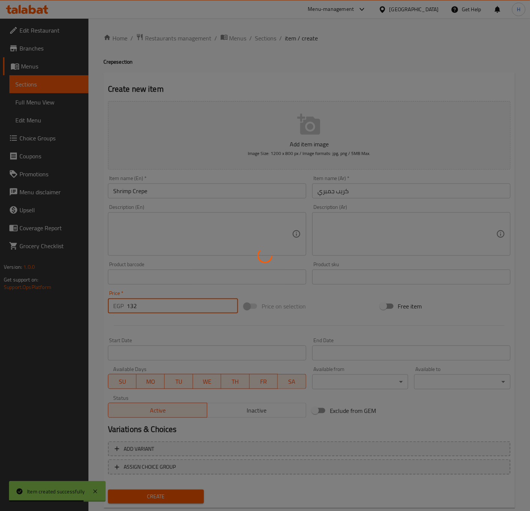
type input "0"
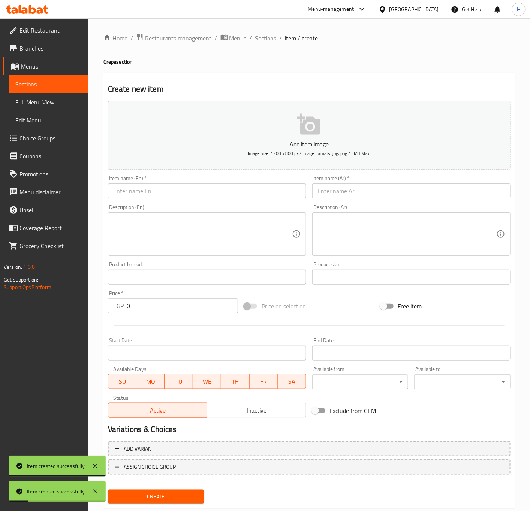
click at [354, 188] on input "text" at bounding box center [411, 191] width 198 height 15
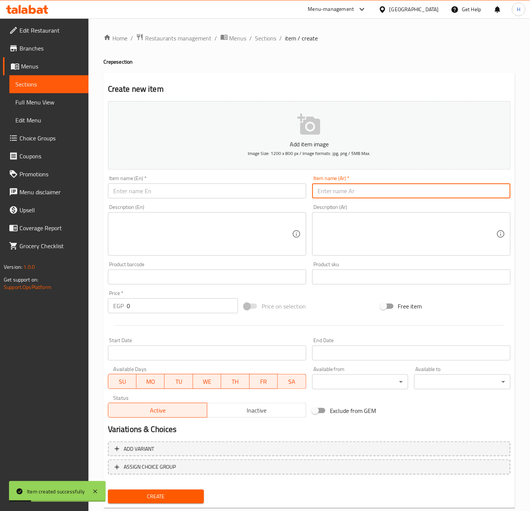
click at [354, 188] on input "text" at bounding box center [411, 191] width 198 height 15
paste input "كريب سيرف اند تيرف"
type input "كريب سيرف اند تيرف"
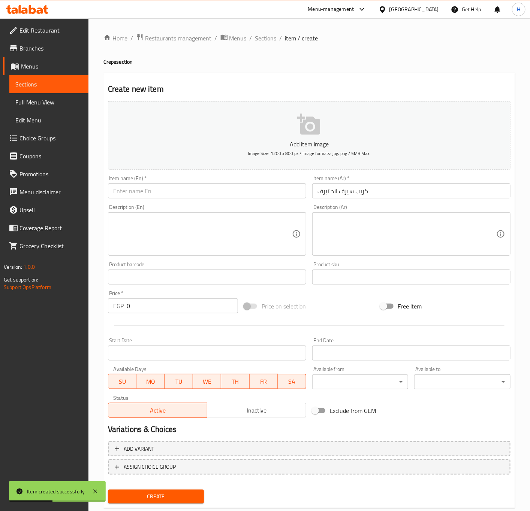
click at [122, 189] on input "text" at bounding box center [207, 191] width 198 height 15
paste input "Surf and Turf Crepe"
type input "Surf and Turf Crepe"
click at [348, 230] on textarea at bounding box center [406, 234] width 179 height 36
paste textarea "(استربس-سوسيس-ناتشوز)"
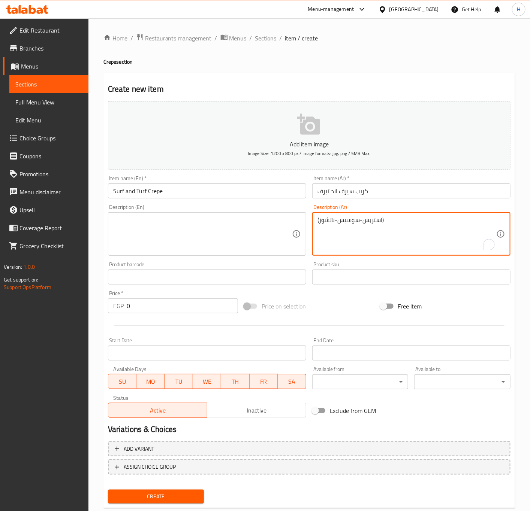
type textarea "(استربس-سوسيس-ناتشوز)"
click at [216, 242] on textarea at bounding box center [202, 234] width 179 height 36
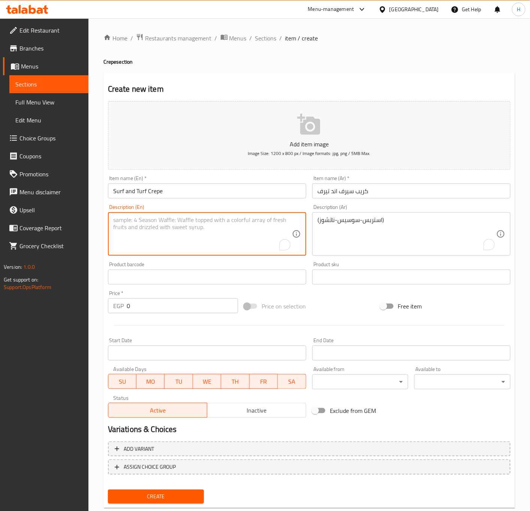
paste textarea "(Strips, Sausage, Nachos)"
type textarea "(Strips, Sausage, Nachos)"
click at [192, 221] on textarea "(Strips, Sausage, Nachos)" at bounding box center [202, 234] width 179 height 36
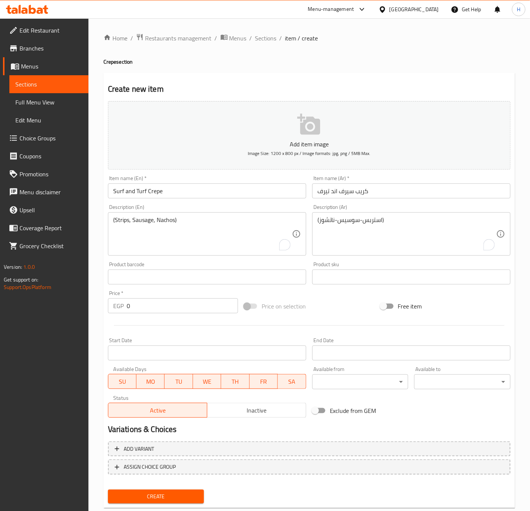
click at [152, 308] on input "0" at bounding box center [182, 306] width 111 height 15
paste input "125"
type input "125"
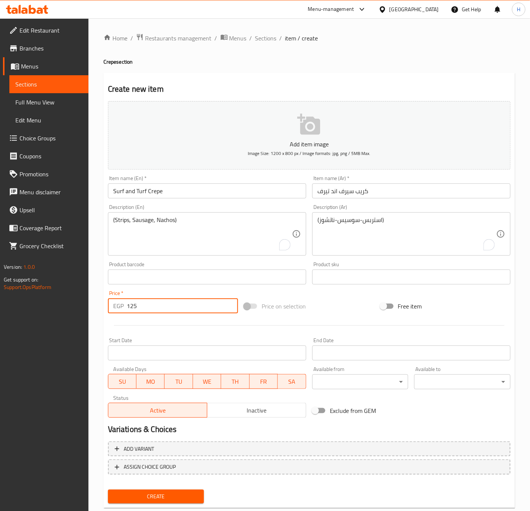
click at [108, 490] on button "Create" at bounding box center [156, 497] width 96 height 14
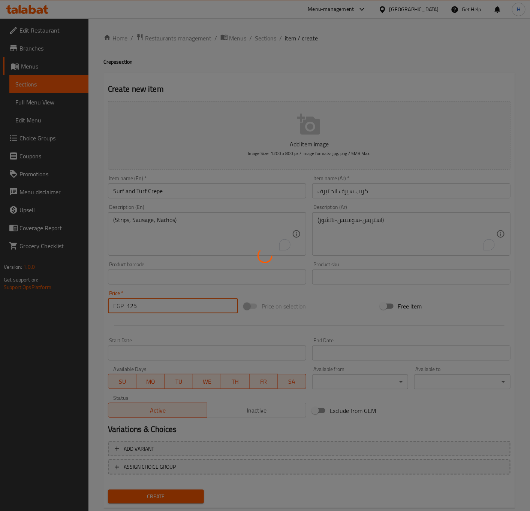
type input "0"
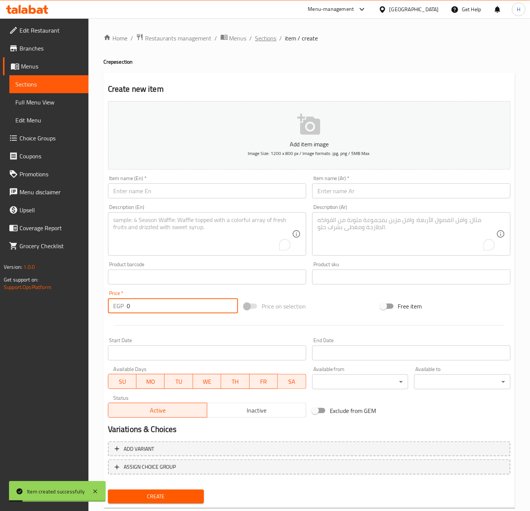
click at [260, 36] on span "Sections" at bounding box center [265, 38] width 21 height 9
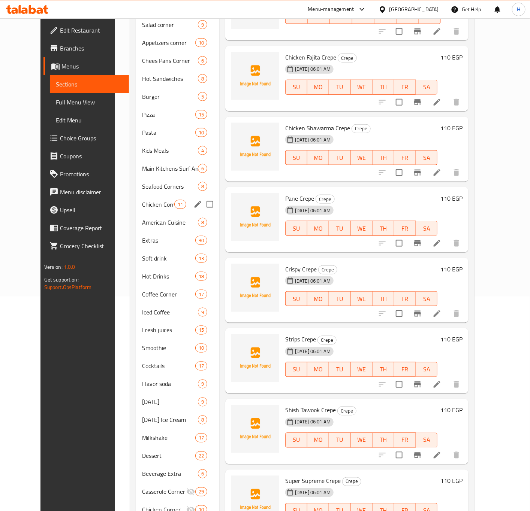
scroll to position [235, 0]
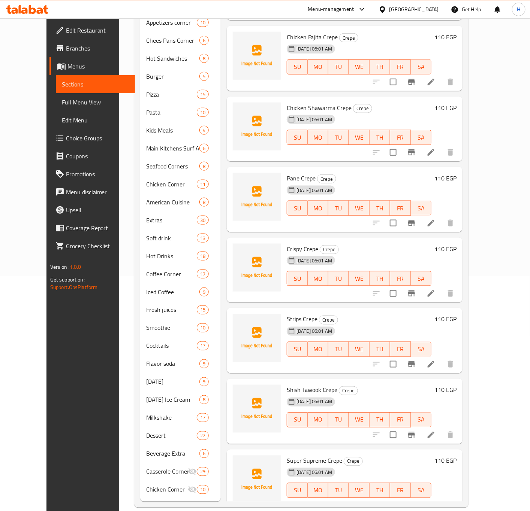
click at [230, 255] on div at bounding box center [257, 270] width 54 height 59
click at [230, 285] on div at bounding box center [257, 270] width 54 height 59
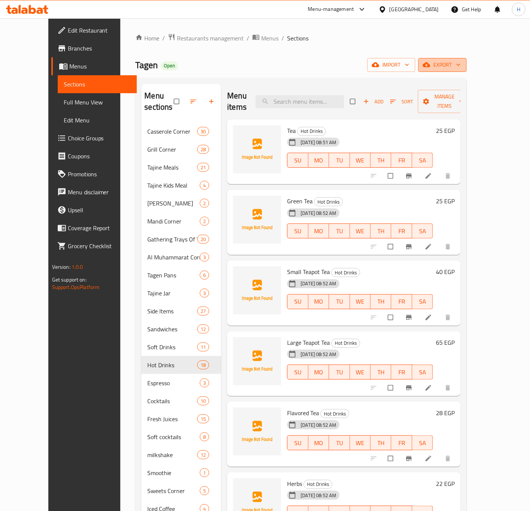
click at [460, 64] on span "export" at bounding box center [442, 64] width 36 height 9
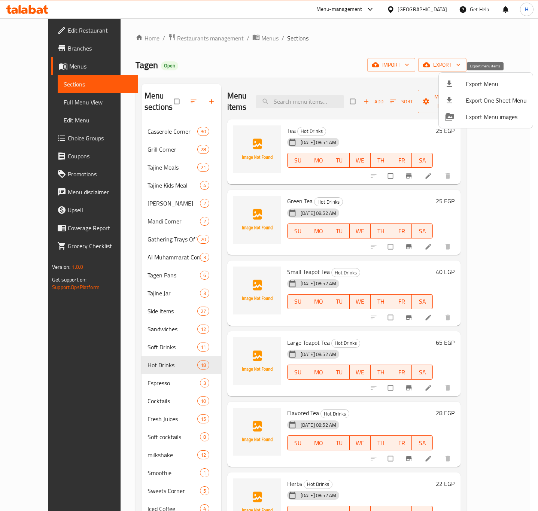
click at [478, 83] on span "Export Menu" at bounding box center [496, 83] width 61 height 9
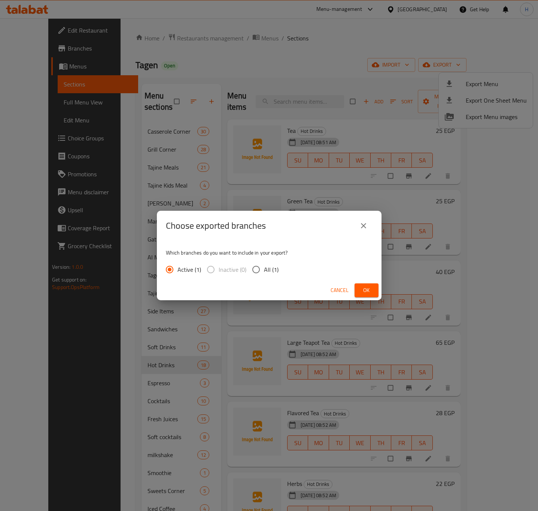
click at [364, 290] on span "Ok" at bounding box center [367, 290] width 12 height 9
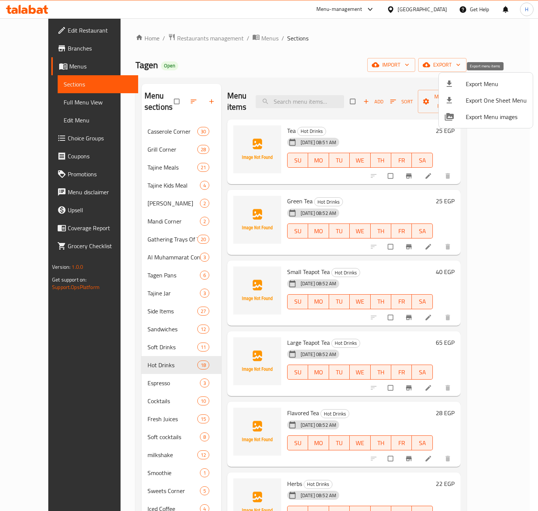
click at [470, 84] on span "Export Menu" at bounding box center [496, 83] width 61 height 9
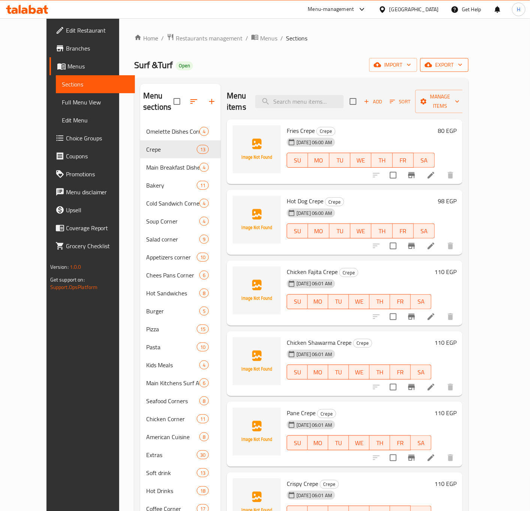
click at [462, 63] on span "export" at bounding box center [444, 64] width 36 height 9
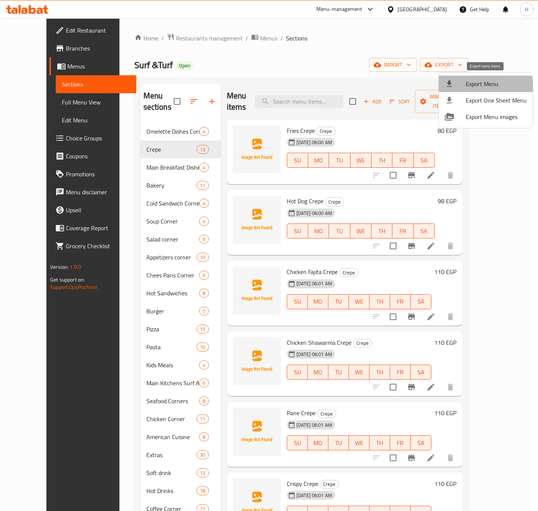
click at [476, 88] on span "Export Menu" at bounding box center [496, 83] width 61 height 9
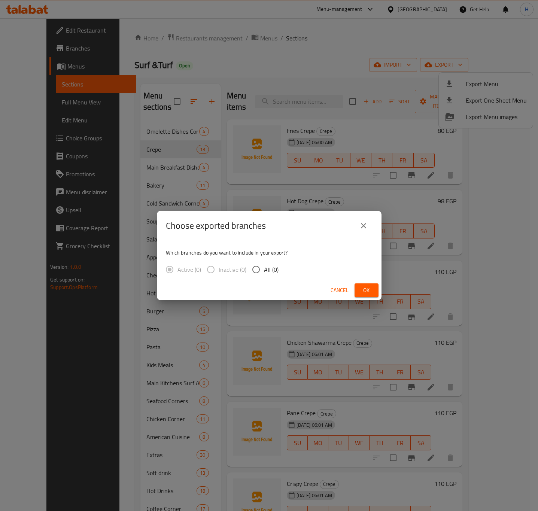
click at [369, 296] on button "Ok" at bounding box center [367, 291] width 24 height 14
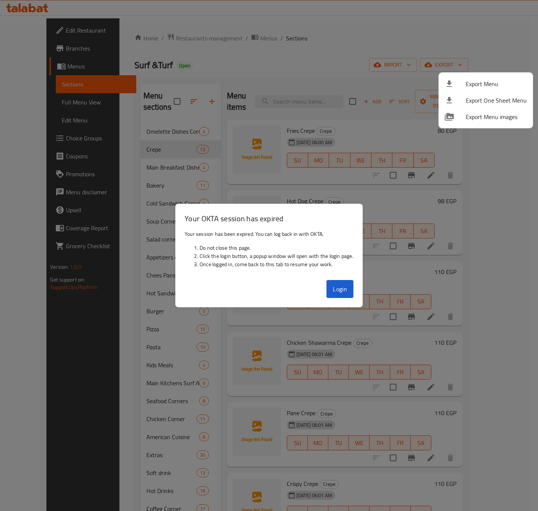
click at [399, 52] on div at bounding box center [269, 255] width 538 height 511
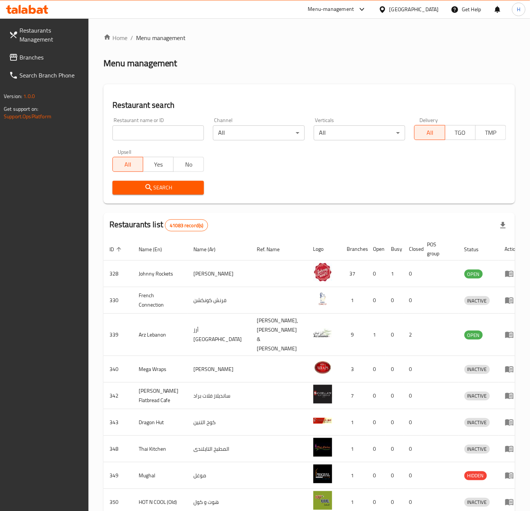
drag, startPoint x: 46, startPoint y: 58, endPoint x: 52, endPoint y: 61, distance: 6.4
click at [46, 58] on span "Branches" at bounding box center [50, 57] width 63 height 9
